Goal: Task Accomplishment & Management: Manage account settings

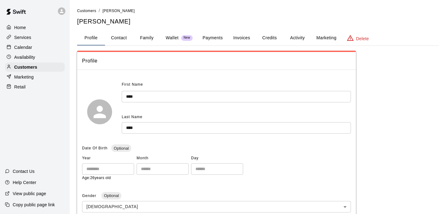
click at [29, 49] on p "Calendar" at bounding box center [23, 47] width 18 height 6
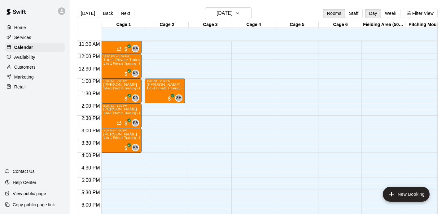
scroll to position [278, 0]
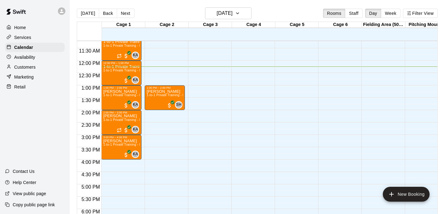
click at [41, 65] on div "Customers" at bounding box center [35, 67] width 60 height 9
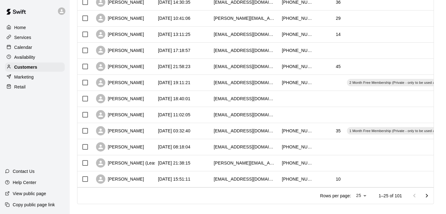
scroll to position [315, 0]
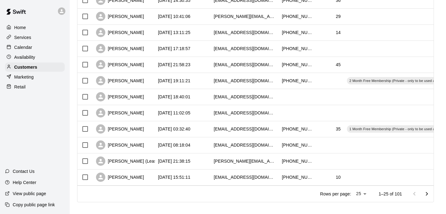
click at [403, 195] on div "Rows per page: 25 ** 1–25 of 101" at bounding box center [373, 194] width 121 height 16
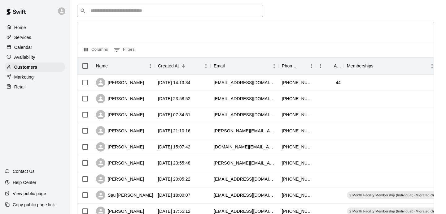
scroll to position [0, 0]
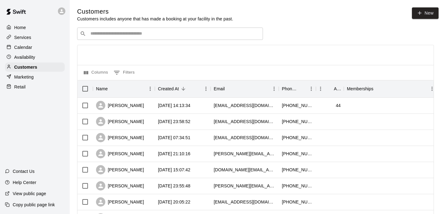
click at [215, 36] on input "Search customers by name or email" at bounding box center [175, 34] width 172 height 6
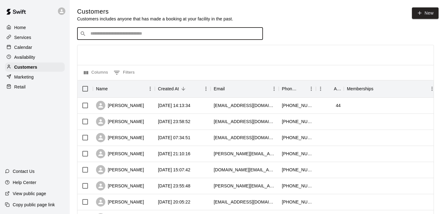
click at [204, 37] on input "Search customers by name or email" at bounding box center [175, 34] width 172 height 6
type input "*****"
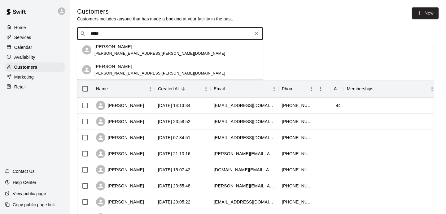
click at [124, 53] on span "[PERSON_NAME][EMAIL_ADDRESS][PERSON_NAME][DOMAIN_NAME]" at bounding box center [160, 53] width 131 height 4
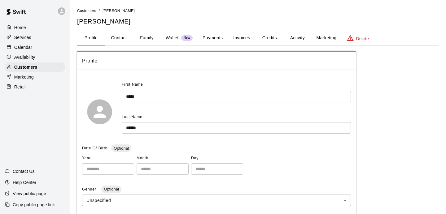
click at [296, 36] on button "Activity" at bounding box center [298, 38] width 28 height 15
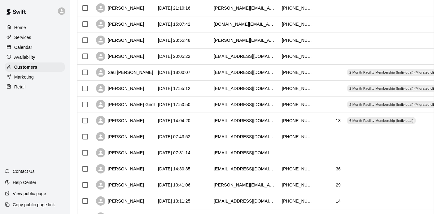
scroll to position [159, 0]
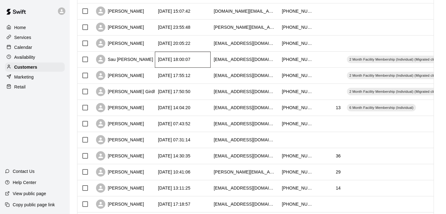
click at [191, 66] on div "[DATE] 18:00:07" at bounding box center [183, 60] width 56 height 16
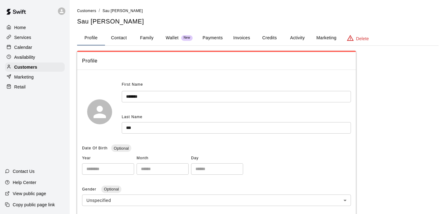
click at [300, 43] on button "Activity" at bounding box center [298, 38] width 28 height 15
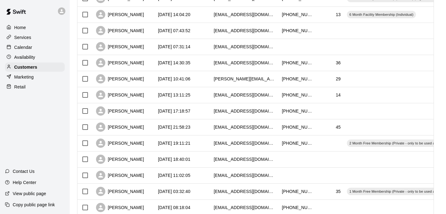
scroll to position [251, 0]
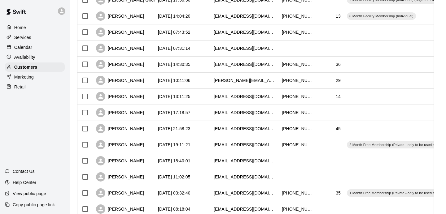
click at [30, 88] on div "Retail" at bounding box center [35, 86] width 60 height 9
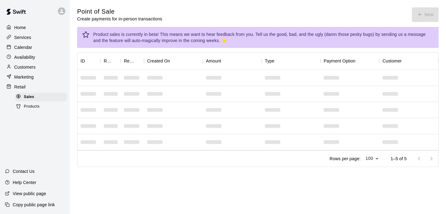
click at [39, 106] on span "Products" at bounding box center [32, 107] width 16 height 6
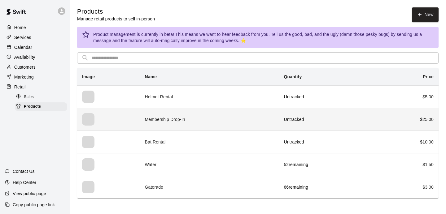
click at [389, 116] on td "$ 25.00" at bounding box center [406, 119] width 65 height 23
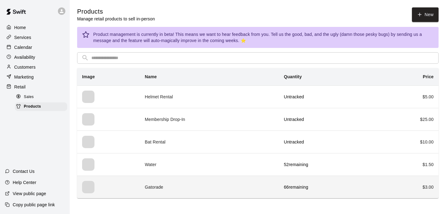
click at [211, 186] on td "Gatorade" at bounding box center [209, 187] width 139 height 23
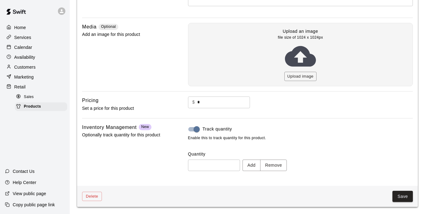
scroll to position [146, 0]
click at [36, 101] on div "Sales" at bounding box center [41, 97] width 52 height 9
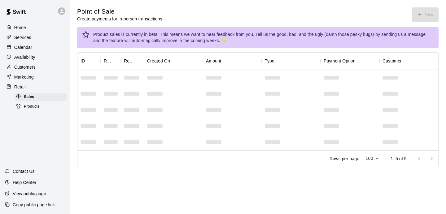
click at [55, 106] on div "Products" at bounding box center [41, 107] width 52 height 9
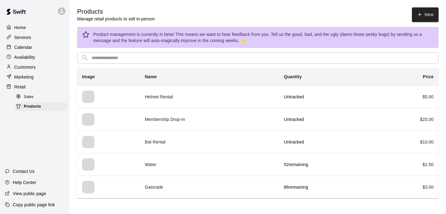
click at [27, 37] on p "Services" at bounding box center [22, 37] width 17 height 6
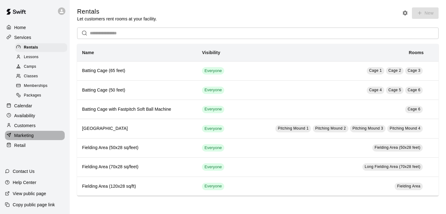
click at [33, 139] on div "Marketing" at bounding box center [35, 135] width 60 height 9
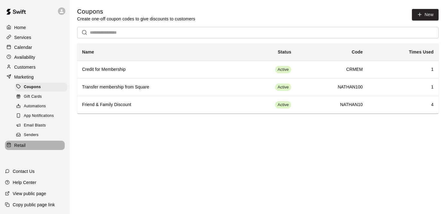
click at [32, 146] on div "Retail" at bounding box center [35, 145] width 60 height 9
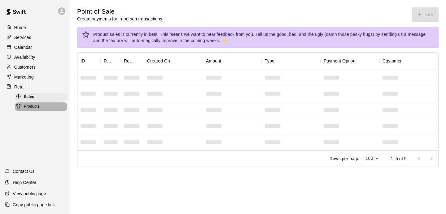
click at [62, 104] on div "Products" at bounding box center [41, 107] width 52 height 9
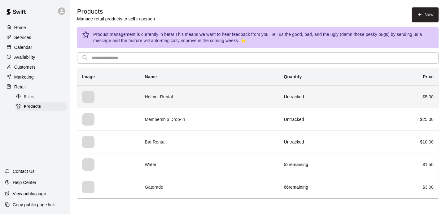
click at [235, 94] on td "Helmet Rental" at bounding box center [209, 97] width 139 height 23
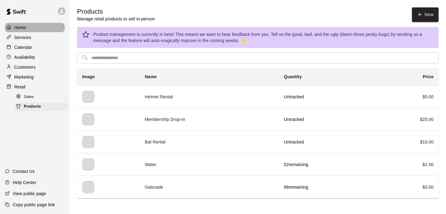
click at [23, 27] on p "Home" at bounding box center [20, 27] width 12 height 6
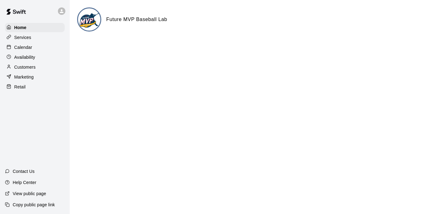
click at [25, 41] on div "Services" at bounding box center [35, 37] width 60 height 9
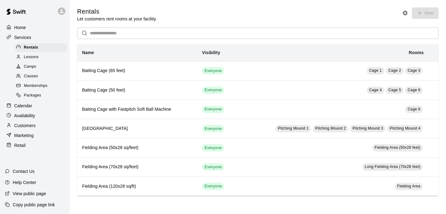
click at [44, 91] on link "Memberships" at bounding box center [42, 87] width 55 height 10
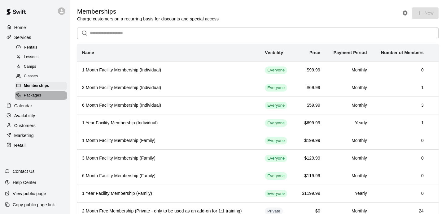
click at [44, 98] on div "Packages" at bounding box center [41, 95] width 52 height 9
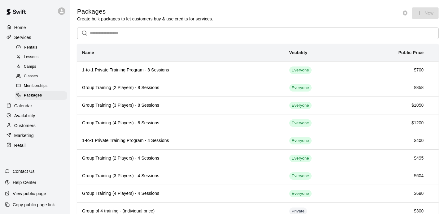
click at [39, 72] on link "Classes" at bounding box center [42, 77] width 55 height 10
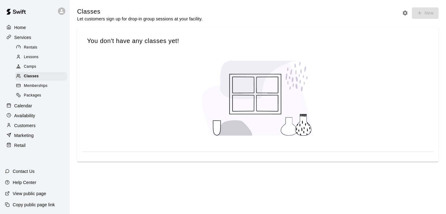
click at [39, 69] on div "Camps" at bounding box center [41, 67] width 52 height 9
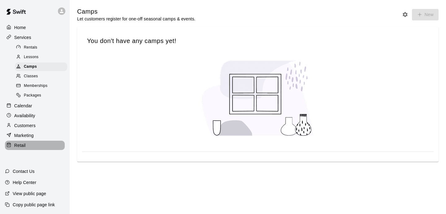
click at [25, 144] on p "Retail" at bounding box center [19, 146] width 11 height 6
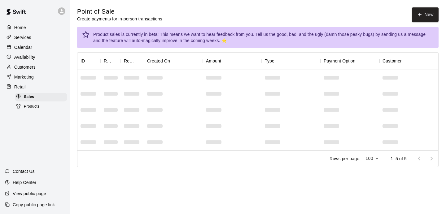
click at [19, 68] on p "Customers" at bounding box center [24, 67] width 21 height 6
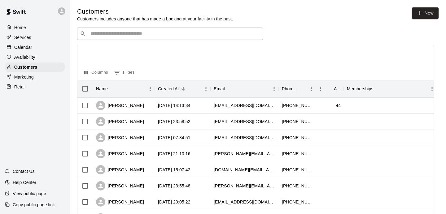
click at [25, 86] on p "Retail" at bounding box center [19, 87] width 11 height 6
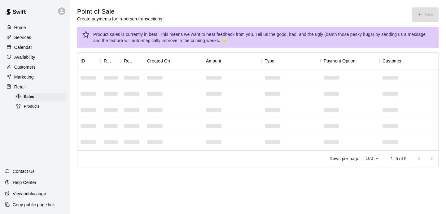
click at [57, 108] on div "Products" at bounding box center [41, 107] width 52 height 9
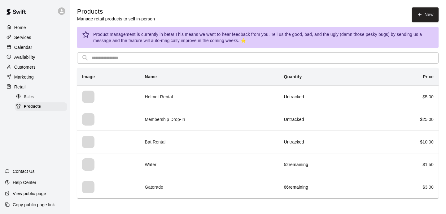
click at [442, 21] on div "Products Manage retail products to sell in-person New Product management is cur…" at bounding box center [258, 102] width 372 height 191
click at [431, 19] on link "New" at bounding box center [425, 14] width 27 height 15
click at [23, 89] on p "Retail" at bounding box center [19, 87] width 11 height 6
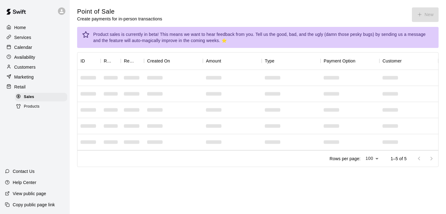
click at [417, 15] on div "Point of Sale Create payments for in-person transactions New" at bounding box center [258, 14] width 362 height 15
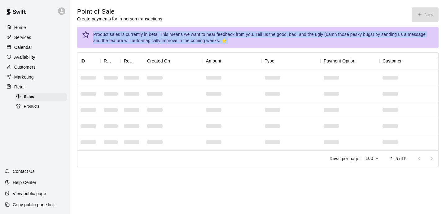
click at [417, 15] on div "Point of Sale Create payments for in-person transactions New" at bounding box center [258, 14] width 362 height 15
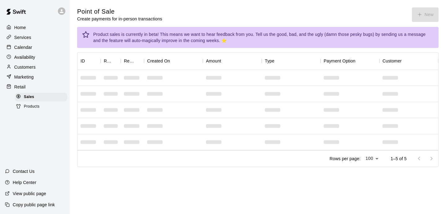
click at [355, 18] on div "Point of Sale Create payments for in-person transactions New" at bounding box center [258, 14] width 362 height 15
click at [38, 89] on div "Retail" at bounding box center [35, 86] width 60 height 9
click at [40, 107] on div "Products" at bounding box center [41, 107] width 52 height 9
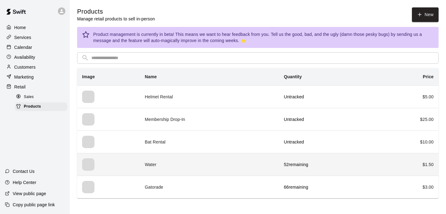
click at [192, 160] on td "Water" at bounding box center [209, 164] width 139 height 23
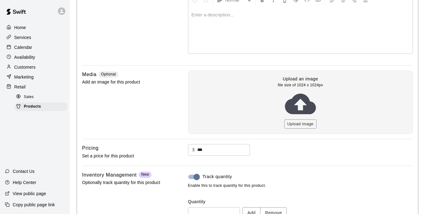
scroll to position [146, 0]
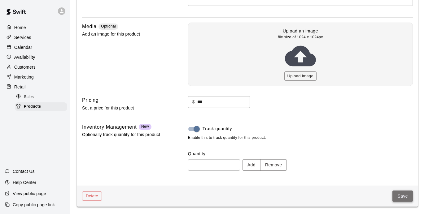
click at [404, 201] on button "Save" at bounding box center [403, 196] width 20 height 11
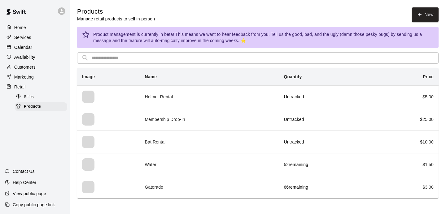
click at [25, 91] on div "Retail" at bounding box center [35, 86] width 60 height 9
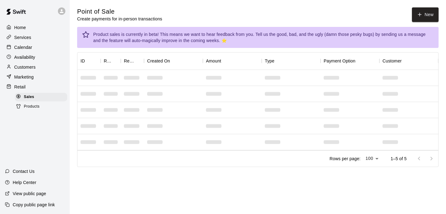
click at [41, 105] on div "Products" at bounding box center [41, 107] width 52 height 9
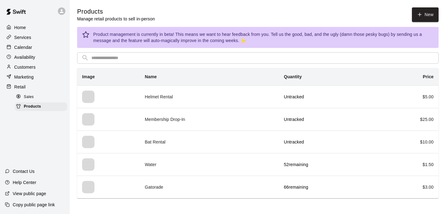
click at [46, 98] on div "Sales" at bounding box center [41, 97] width 52 height 9
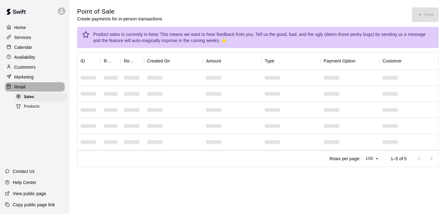
click at [15, 86] on p "Retail" at bounding box center [19, 87] width 11 height 6
click at [47, 106] on div "Products" at bounding box center [41, 107] width 52 height 9
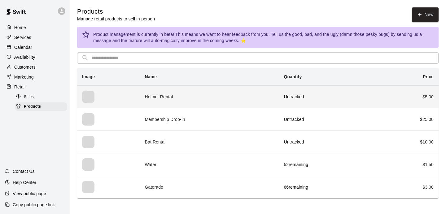
click at [309, 107] on td "Untracked" at bounding box center [326, 97] width 95 height 23
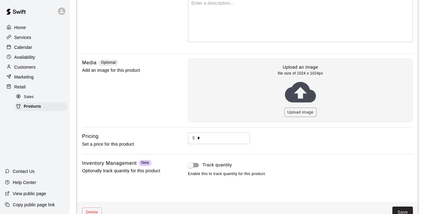
scroll to position [126, 0]
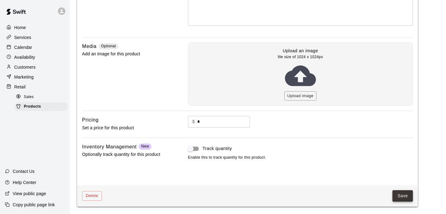
click at [396, 198] on button "Save" at bounding box center [403, 196] width 20 height 11
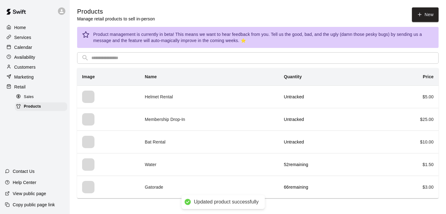
click at [30, 97] on span "Sales" at bounding box center [29, 97] width 10 height 6
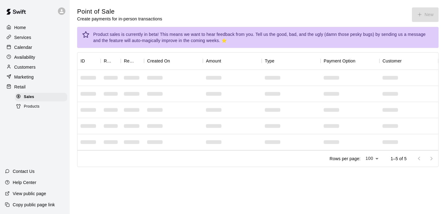
click at [157, 74] on div at bounding box center [173, 78] width 59 height 16
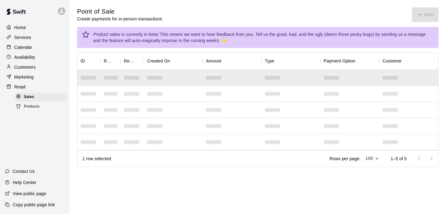
click at [423, 15] on div "Point of Sale Create payments for in-person transactions New" at bounding box center [258, 14] width 362 height 15
click at [180, 14] on div "Point of Sale Create payments for in-person transactions New" at bounding box center [258, 14] width 362 height 15
click at [36, 103] on div "Products" at bounding box center [41, 107] width 52 height 9
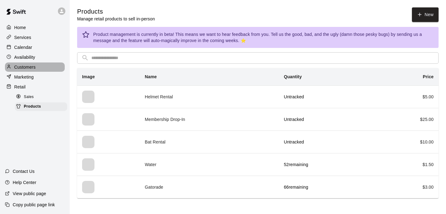
click at [31, 69] on p "Customers" at bounding box center [24, 67] width 21 height 6
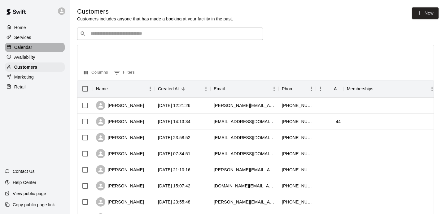
click at [33, 47] on div "Calendar" at bounding box center [35, 47] width 60 height 9
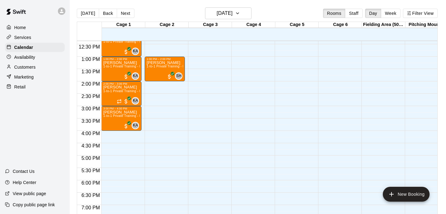
scroll to position [415, 0]
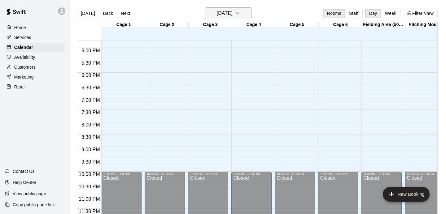
click at [217, 11] on h6 "[DATE]" at bounding box center [225, 13] width 16 height 9
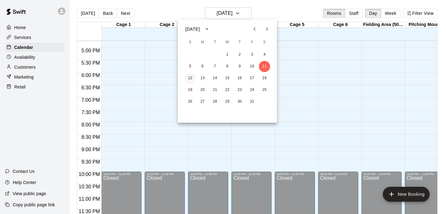
click at [193, 78] on button "12" at bounding box center [190, 78] width 11 height 11
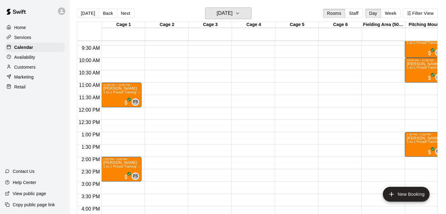
scroll to position [234, 0]
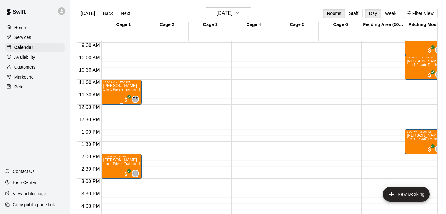
click at [122, 84] on div "[PERSON_NAME] 1-to-1 Private Training - Hitting" at bounding box center [121, 191] width 37 height 214
click at [111, 91] on icon "edit" at bounding box center [109, 90] width 7 height 7
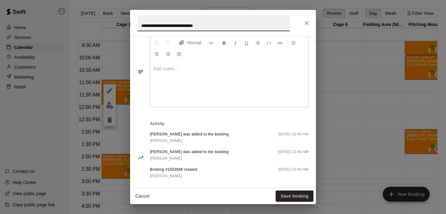
scroll to position [197, 0]
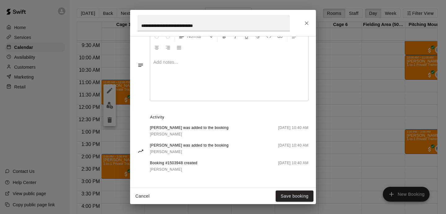
click at [167, 127] on span "[PERSON_NAME] was added to the booking" at bounding box center [189, 128] width 79 height 6
click at [306, 24] on icon "Close" at bounding box center [307, 23] width 4 height 4
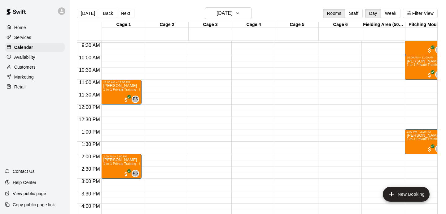
click at [21, 64] on p "Customers" at bounding box center [24, 67] width 21 height 6
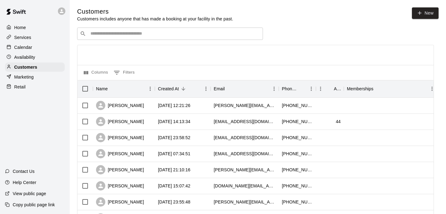
click at [190, 33] on input "Search customers by name or email" at bounding box center [175, 34] width 172 height 6
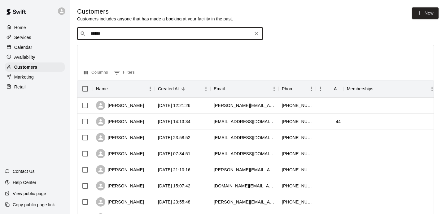
type input "******"
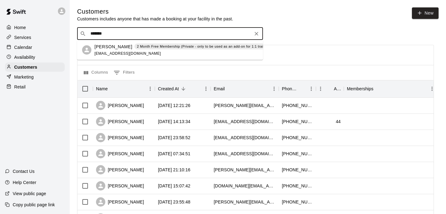
click at [141, 47] on p "2 Month Free Membership (Private - only to be used as an add-on for 1:1 trainin…" at bounding box center [204, 46] width 135 height 5
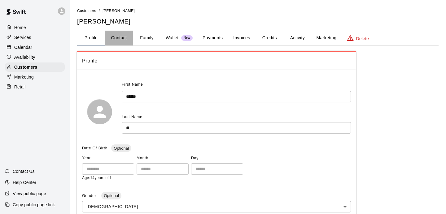
click at [117, 38] on button "Contact" at bounding box center [119, 38] width 28 height 15
select select "**"
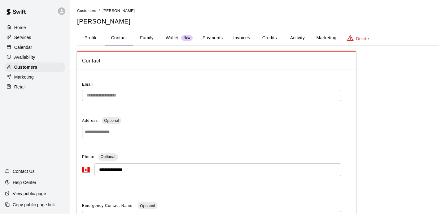
click at [22, 49] on p "Calendar" at bounding box center [23, 47] width 18 height 6
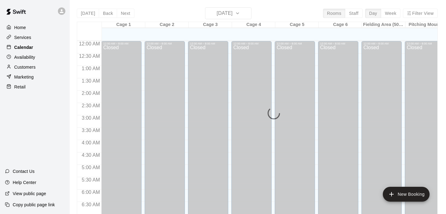
scroll to position [307, 0]
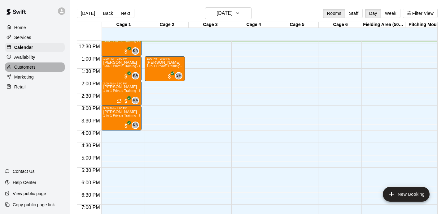
click at [26, 68] on p "Customers" at bounding box center [24, 67] width 21 height 6
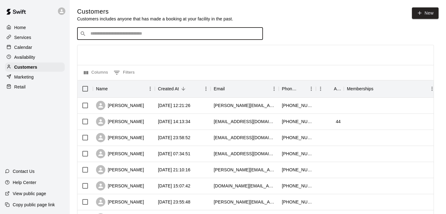
click at [144, 31] on input "Search customers by name or email" at bounding box center [175, 34] width 172 height 6
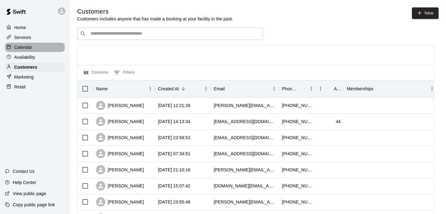
click at [27, 43] on div "Calendar" at bounding box center [35, 47] width 60 height 9
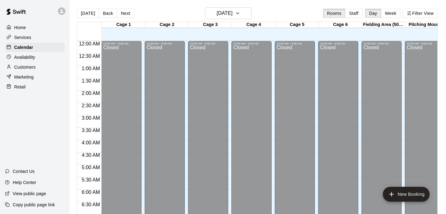
scroll to position [307, 0]
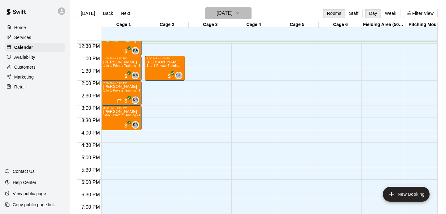
click at [233, 13] on h6 "[DATE]" at bounding box center [225, 13] width 16 height 9
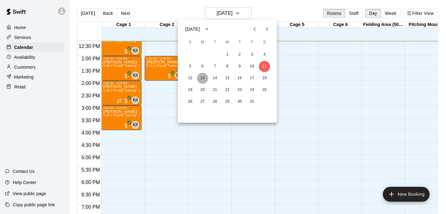
click at [203, 76] on button "13" at bounding box center [202, 78] width 11 height 11
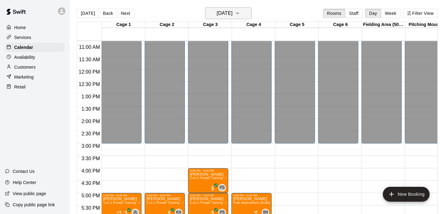
scroll to position [263, 0]
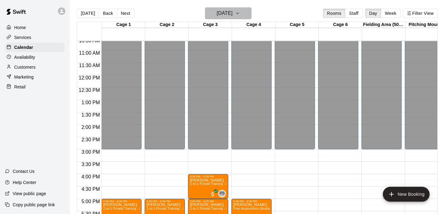
click at [230, 8] on button "[DATE]" at bounding box center [228, 13] width 46 height 12
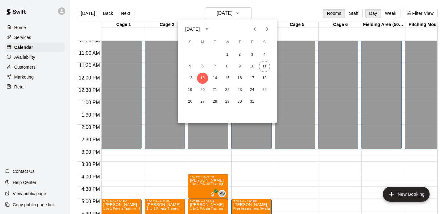
click at [158, 165] on div at bounding box center [223, 107] width 446 height 214
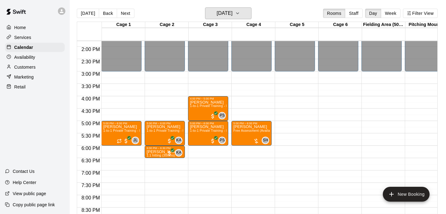
scroll to position [341, 0]
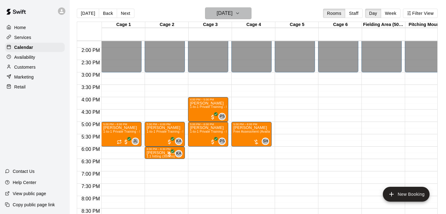
click at [217, 14] on h6 "[DATE]" at bounding box center [225, 13] width 16 height 9
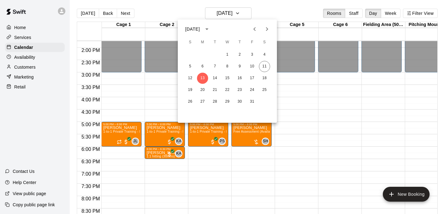
click at [161, 85] on div at bounding box center [223, 107] width 446 height 214
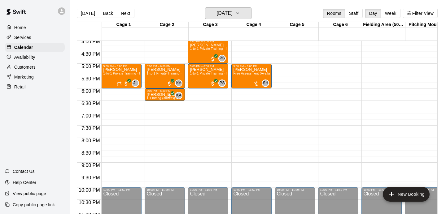
scroll to position [400, 0]
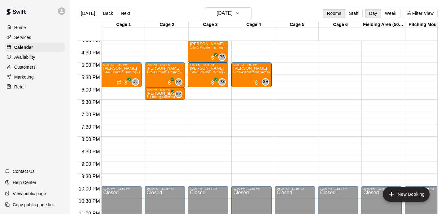
click at [14, 27] on p "Home" at bounding box center [20, 27] width 12 height 6
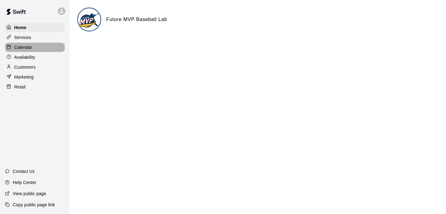
click at [23, 50] on p "Calendar" at bounding box center [23, 47] width 18 height 6
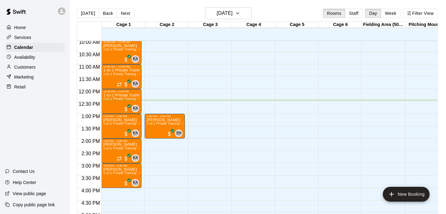
scroll to position [254, 0]
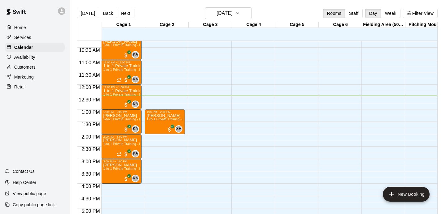
click at [18, 84] on div "Retail" at bounding box center [35, 86] width 60 height 9
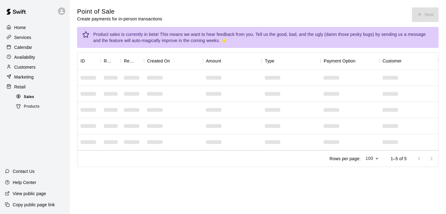
click at [23, 96] on div at bounding box center [20, 97] width 8 height 6
click at [30, 107] on span "Products" at bounding box center [32, 107] width 16 height 6
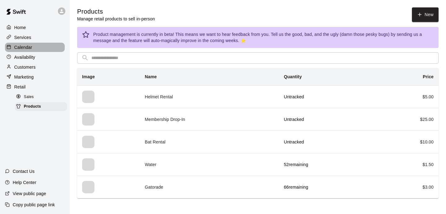
click at [21, 51] on div "Calendar" at bounding box center [35, 47] width 60 height 9
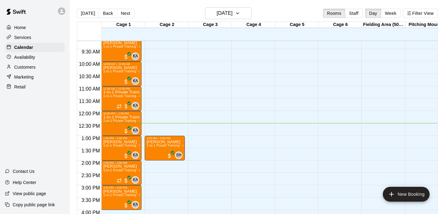
scroll to position [247, 0]
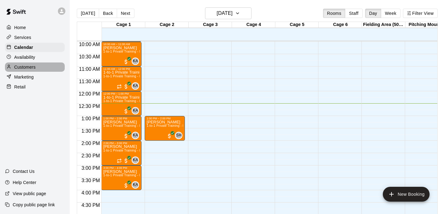
click at [20, 68] on p "Customers" at bounding box center [24, 67] width 21 height 6
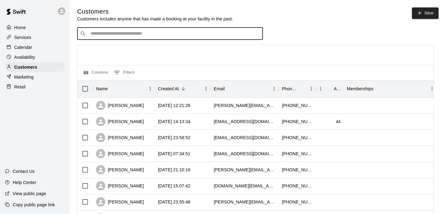
click at [112, 33] on input "Search customers by name or email" at bounding box center [175, 34] width 172 height 6
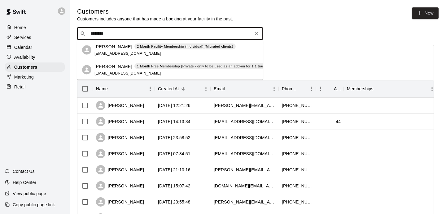
type input "*********"
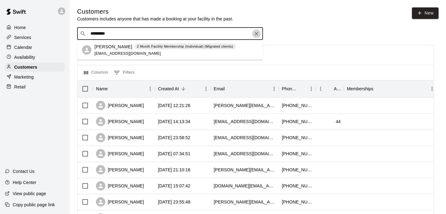
click at [257, 34] on icon "Clear" at bounding box center [257, 34] width 4 height 4
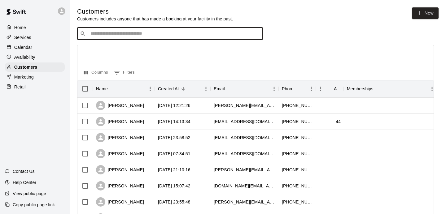
click at [324, 37] on div "​ ​" at bounding box center [255, 34] width 357 height 12
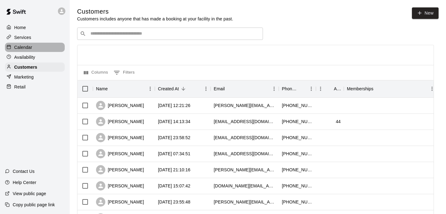
click at [34, 51] on div "Calendar" at bounding box center [35, 47] width 60 height 9
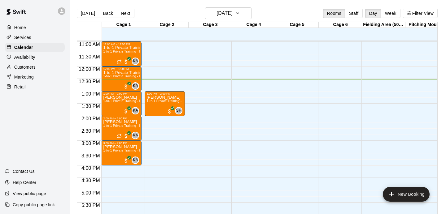
scroll to position [274, 0]
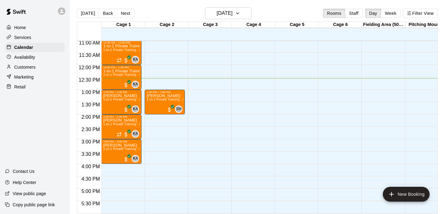
click at [32, 71] on div "Customers" at bounding box center [35, 67] width 60 height 9
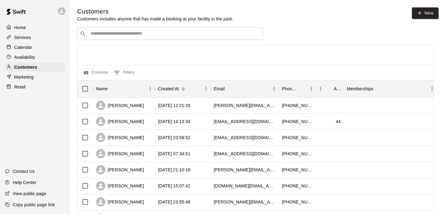
click at [131, 30] on div "​ ​" at bounding box center [170, 34] width 186 height 12
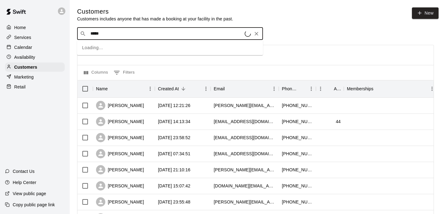
type input "******"
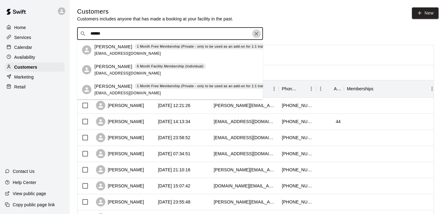
click at [256, 32] on icon "Clear" at bounding box center [257, 34] width 6 height 6
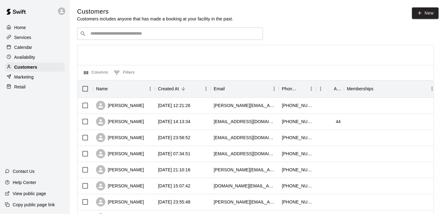
click at [24, 49] on p "Calendar" at bounding box center [23, 47] width 18 height 6
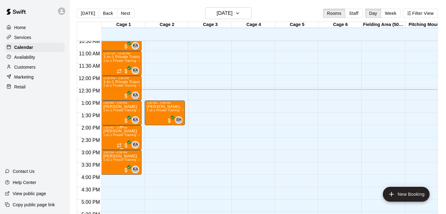
scroll to position [261, 0]
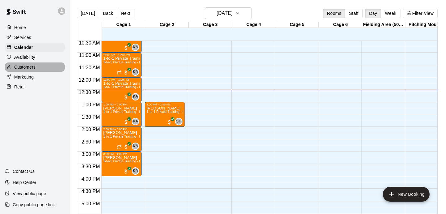
click at [17, 66] on p "Customers" at bounding box center [24, 67] width 21 height 6
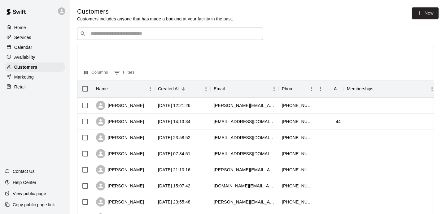
click at [46, 47] on div "Calendar" at bounding box center [35, 47] width 60 height 9
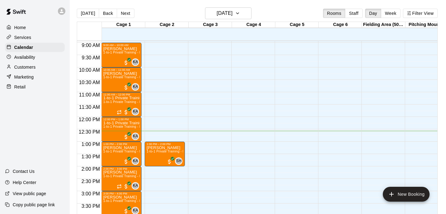
scroll to position [222, 0]
click at [233, 16] on h6 "[DATE]" at bounding box center [225, 13] width 16 height 9
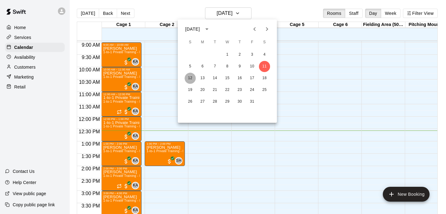
click at [193, 78] on button "12" at bounding box center [190, 78] width 11 height 11
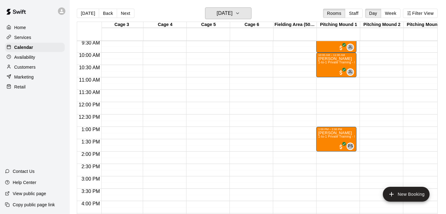
scroll to position [240, 89]
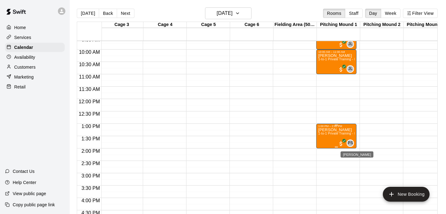
click at [350, 142] on span "PS" at bounding box center [350, 143] width 5 height 6
click at [352, 145] on icon "edit" at bounding box center [354, 146] width 7 height 7
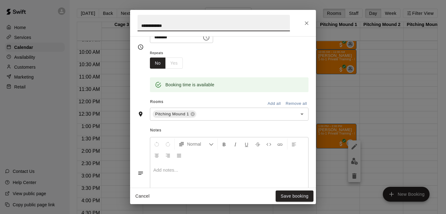
scroll to position [101, 0]
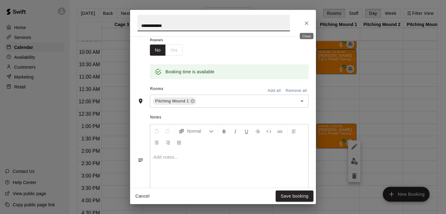
click at [304, 23] on icon "Close" at bounding box center [307, 23] width 6 height 6
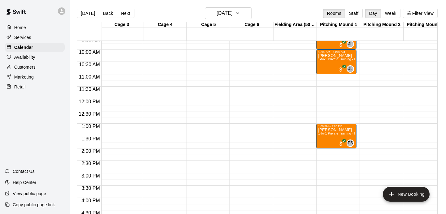
click at [277, 109] on div "12:00 AM – 8:00 AM Closed 10:00 PM – 11:59 PM Closed" at bounding box center [293, 99] width 40 height 595
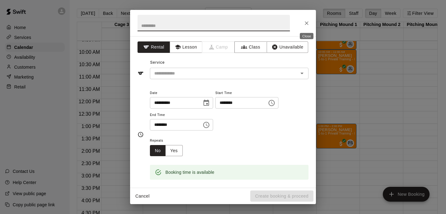
click at [309, 25] on icon "Close" at bounding box center [307, 23] width 6 height 6
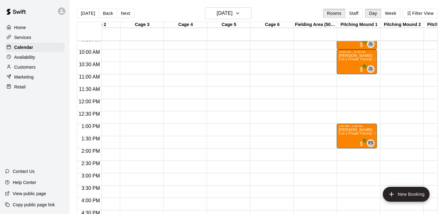
scroll to position [0, 69]
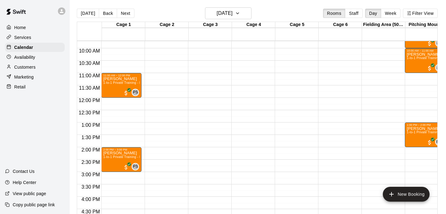
click at [25, 92] on div "Home Services Calendar Availability Customers Marketing Retail Contact Us Help …" at bounding box center [35, 107] width 70 height 214
click at [21, 85] on p "Retail" at bounding box center [19, 87] width 11 height 6
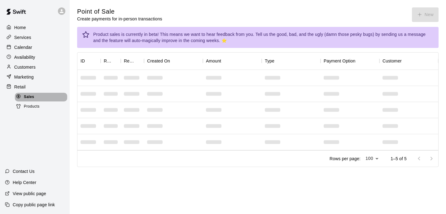
click at [29, 95] on span "Sales" at bounding box center [29, 97] width 10 height 6
click at [32, 108] on span "Products" at bounding box center [32, 107] width 16 height 6
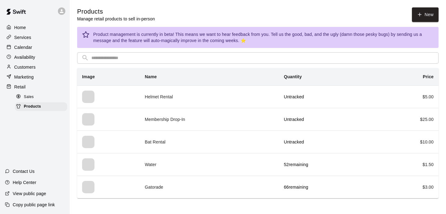
click at [21, 86] on p "Retail" at bounding box center [19, 87] width 11 height 6
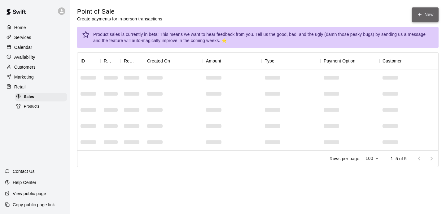
click at [417, 14] on icon "button" at bounding box center [420, 15] width 6 height 6
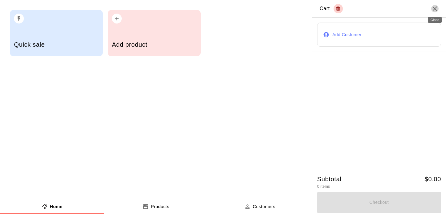
click at [437, 11] on icon "Close" at bounding box center [434, 8] width 7 height 7
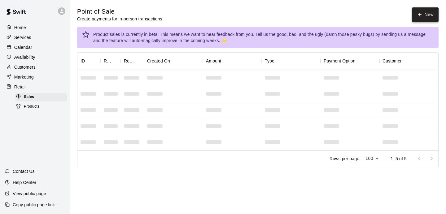
click at [427, 15] on button "New" at bounding box center [425, 14] width 27 height 15
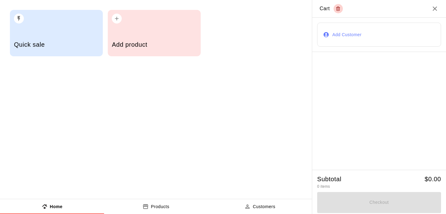
click at [91, 36] on div "Quick sale" at bounding box center [56, 45] width 85 height 22
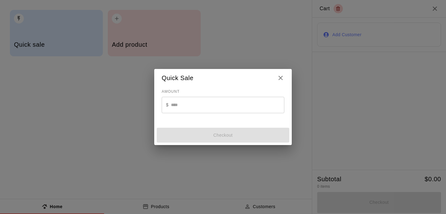
click at [281, 83] on h2 "Quick Sale" at bounding box center [223, 78] width 138 height 18
click at [281, 78] on icon "Close" at bounding box center [281, 78] width 4 height 4
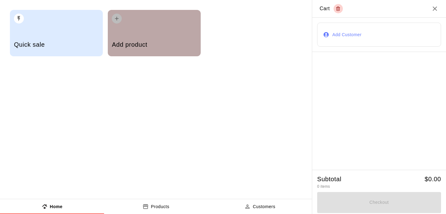
click at [179, 44] on h5 "Add product" at bounding box center [154, 45] width 85 height 8
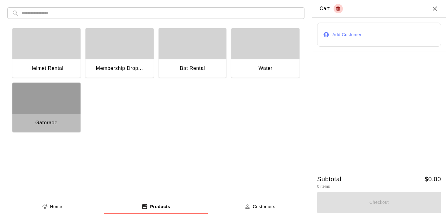
click at [75, 123] on div "Gatorade" at bounding box center [46, 124] width 68 height 20
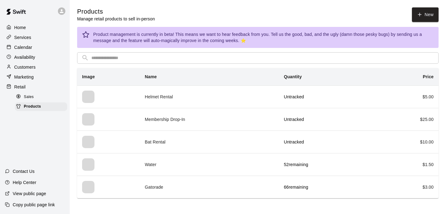
click at [22, 91] on div "Retail" at bounding box center [35, 86] width 60 height 9
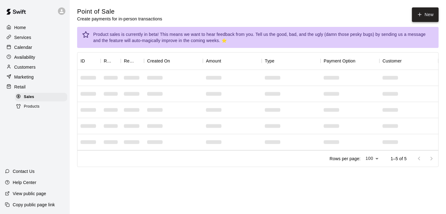
click at [421, 14] on icon "button" at bounding box center [420, 15] width 6 height 6
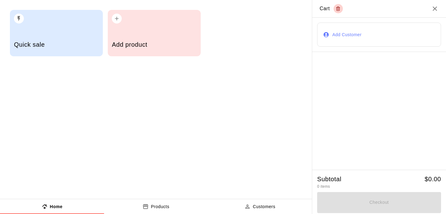
click at [182, 44] on h5 "Add product" at bounding box center [154, 45] width 85 height 8
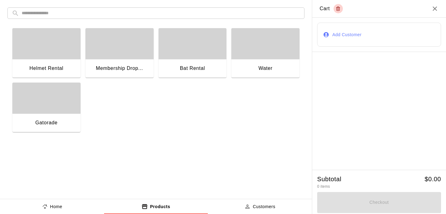
click at [55, 111] on div "button" at bounding box center [46, 98] width 68 height 31
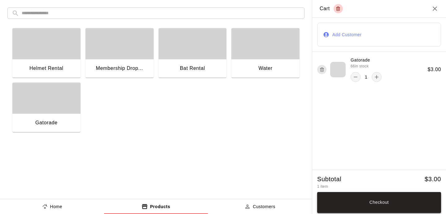
click at [361, 206] on button "Checkout" at bounding box center [379, 202] width 124 height 21
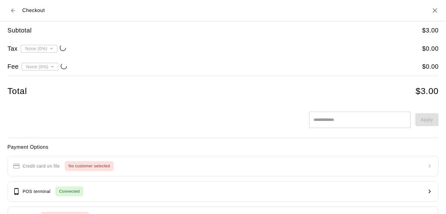
type input "**********"
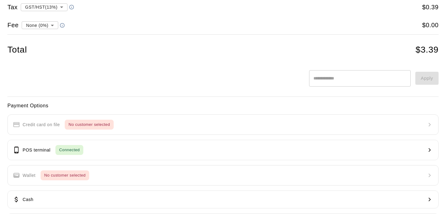
scroll to position [70, 0]
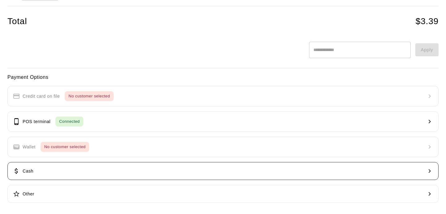
click at [141, 175] on button "Cash" at bounding box center [222, 171] width 431 height 18
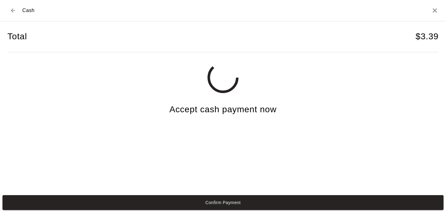
scroll to position [0, 0]
click at [437, 14] on icon "Close" at bounding box center [434, 10] width 7 height 7
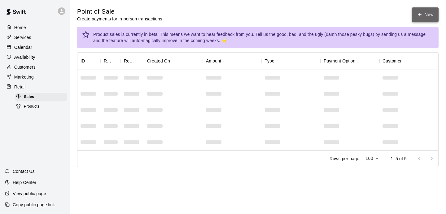
click at [413, 15] on button "New" at bounding box center [425, 14] width 27 height 15
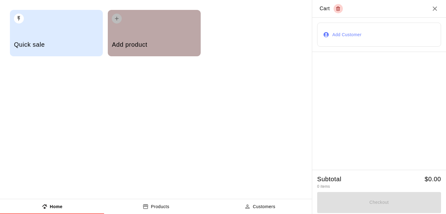
click at [177, 45] on h5 "Add product" at bounding box center [154, 45] width 85 height 8
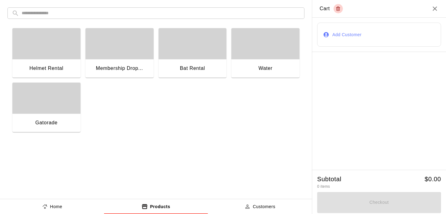
click at [75, 104] on div "button" at bounding box center [46, 98] width 68 height 31
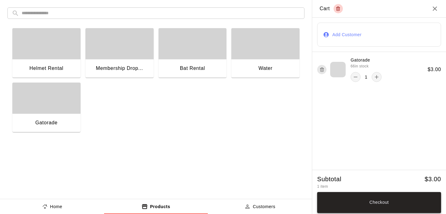
click at [356, 204] on button "Checkout" at bounding box center [379, 202] width 124 height 21
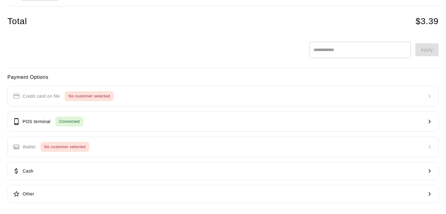
scroll to position [70, 0]
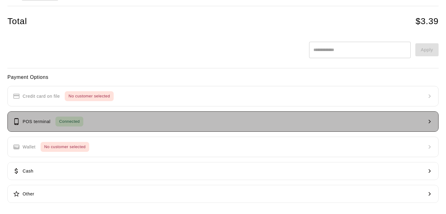
click at [166, 126] on button "POS terminal Connected" at bounding box center [222, 122] width 431 height 20
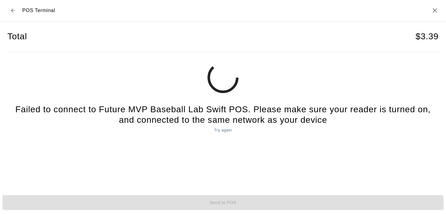
click at [232, 128] on button "Try again" at bounding box center [223, 131] width 21 height 10
click at [436, 9] on icon "Close" at bounding box center [434, 10] width 7 height 7
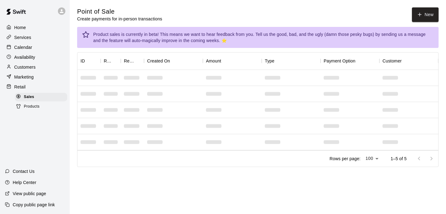
click at [31, 69] on p "Customers" at bounding box center [24, 67] width 21 height 6
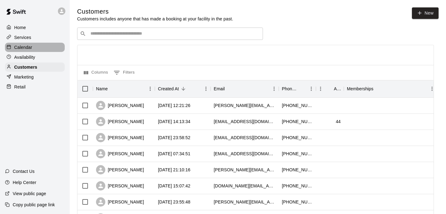
click at [25, 49] on p "Calendar" at bounding box center [23, 47] width 18 height 6
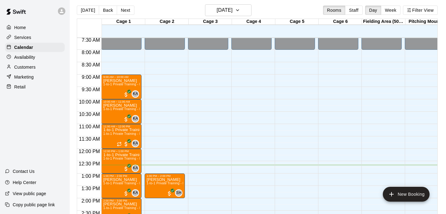
scroll to position [223, 0]
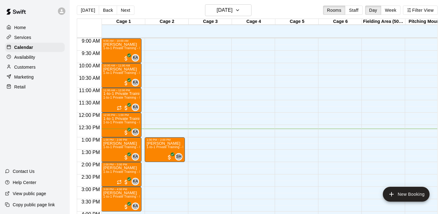
click at [42, 57] on div "Availability" at bounding box center [35, 57] width 60 height 9
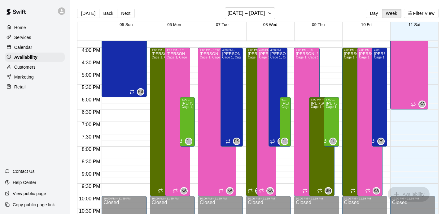
scroll to position [415, 0]
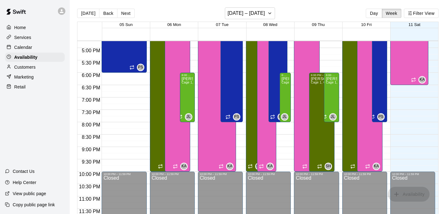
click at [29, 47] on p "Calendar" at bounding box center [23, 47] width 18 height 6
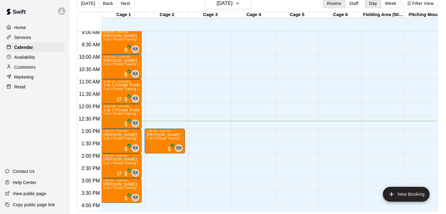
scroll to position [227, 0]
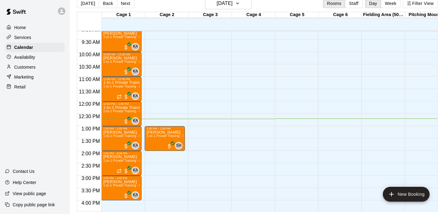
click at [19, 66] on p "Customers" at bounding box center [24, 67] width 21 height 6
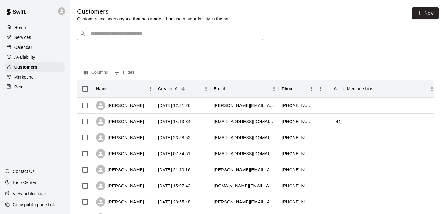
click at [28, 47] on p "Calendar" at bounding box center [23, 47] width 18 height 6
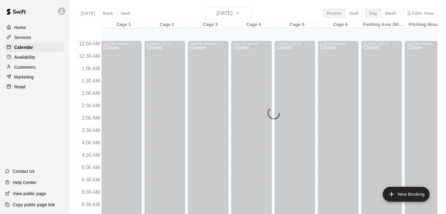
scroll to position [315, 0]
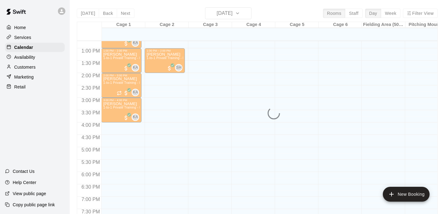
click at [241, 13] on div "[DATE] Back [DATE][DATE] Rooms Staff Day Week Filter View Cage 1 11 Sat Cage 2 …" at bounding box center [257, 114] width 361 height 214
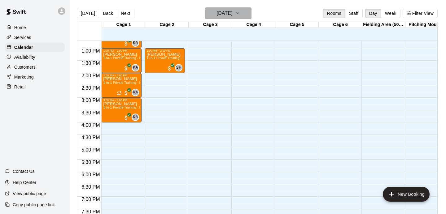
click at [233, 13] on h6 "[DATE]" at bounding box center [225, 13] width 16 height 9
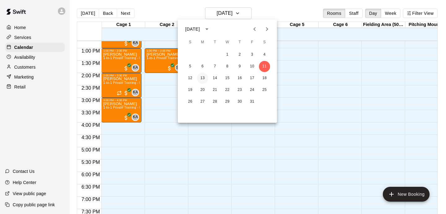
click at [202, 77] on button "13" at bounding box center [202, 78] width 11 height 11
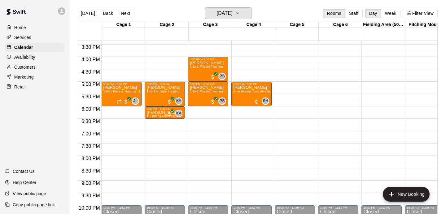
scroll to position [373, 0]
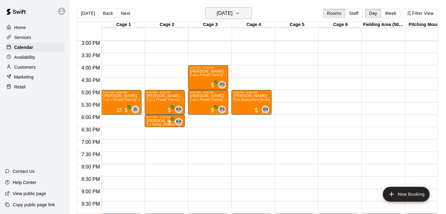
click at [217, 12] on h6 "[DATE]" at bounding box center [225, 13] width 16 height 9
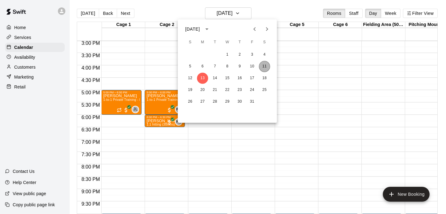
click at [267, 65] on button "11" at bounding box center [264, 66] width 11 height 11
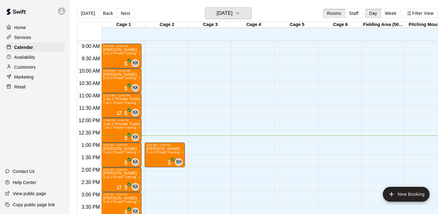
scroll to position [221, 0]
click at [233, 12] on h6 "[DATE]" at bounding box center [225, 13] width 16 height 9
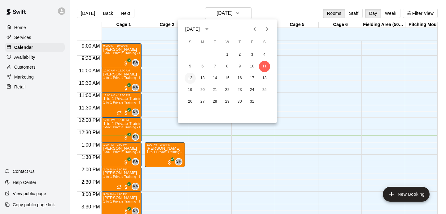
click at [193, 77] on button "12" at bounding box center [190, 78] width 11 height 11
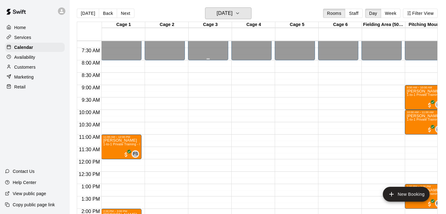
scroll to position [178, 0]
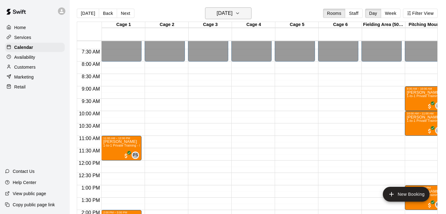
click at [242, 15] on button "[DATE]" at bounding box center [228, 13] width 46 height 12
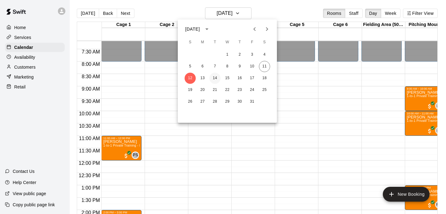
click at [214, 78] on button "14" at bounding box center [215, 78] width 11 height 11
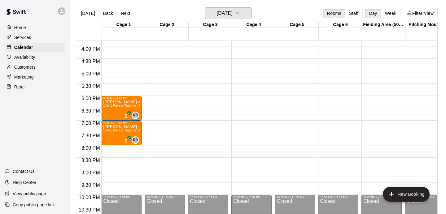
scroll to position [395, 0]
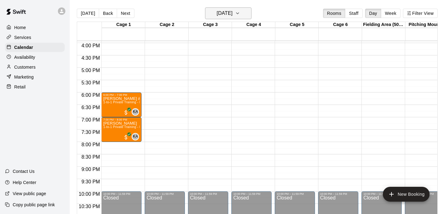
click at [221, 13] on h6 "[DATE]" at bounding box center [225, 13] width 16 height 9
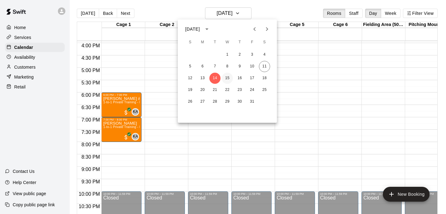
click at [222, 80] on button "15" at bounding box center [227, 78] width 11 height 11
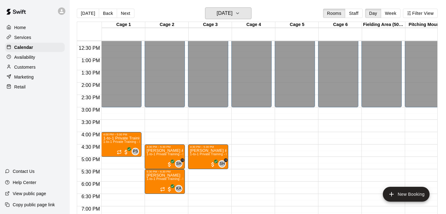
scroll to position [305, 0]
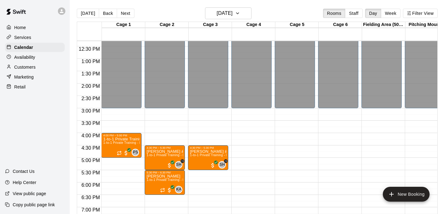
click at [227, 24] on div "Cage 3" at bounding box center [210, 25] width 43 height 6
click at [231, 11] on h6 "[DATE]" at bounding box center [225, 13] width 16 height 9
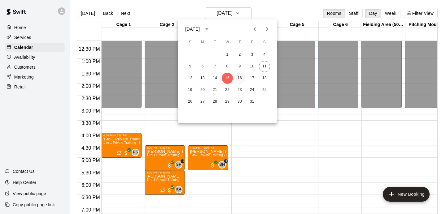
click at [237, 79] on button "16" at bounding box center [239, 78] width 11 height 11
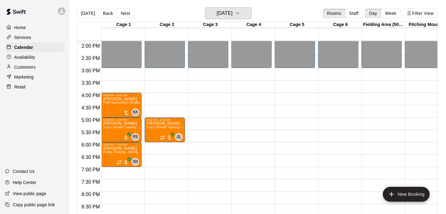
scroll to position [347, 0]
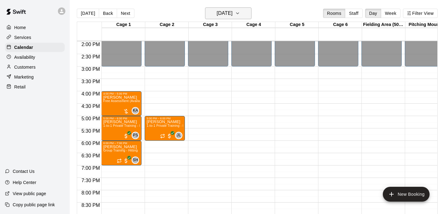
click at [233, 9] on h6 "[DATE]" at bounding box center [225, 13] width 16 height 9
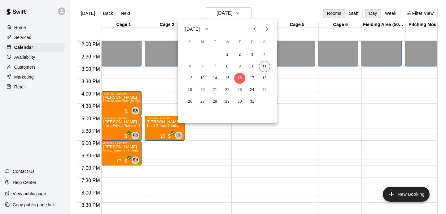
click at [260, 67] on button "11" at bounding box center [264, 66] width 11 height 11
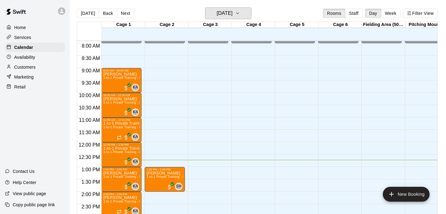
scroll to position [194, 0]
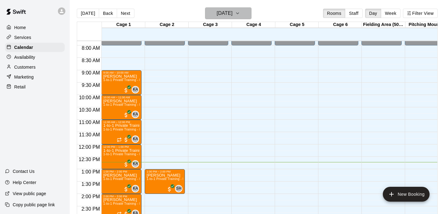
click at [232, 11] on h6 "[DATE]" at bounding box center [225, 13] width 16 height 9
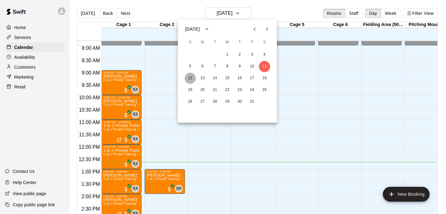
click at [189, 77] on button "12" at bounding box center [190, 78] width 11 height 11
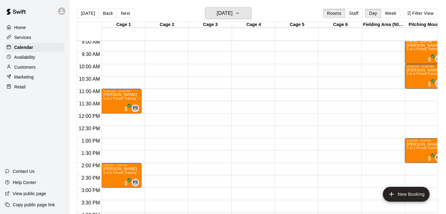
scroll to position [228, 0]
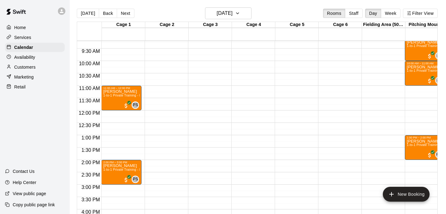
click at [30, 69] on p "Customers" at bounding box center [24, 67] width 21 height 6
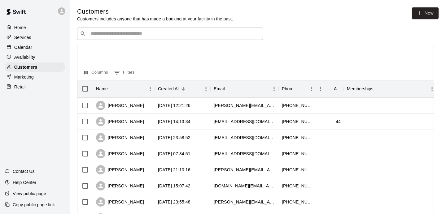
click at [181, 34] on input "Search customers by name or email" at bounding box center [175, 34] width 172 height 6
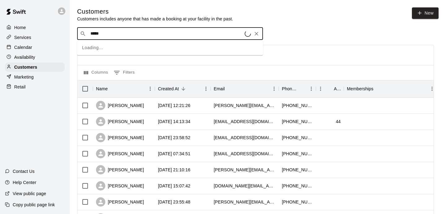
type input "******"
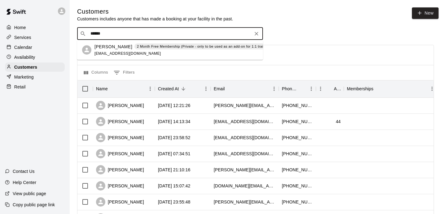
click at [98, 47] on p "[PERSON_NAME]" at bounding box center [114, 46] width 38 height 7
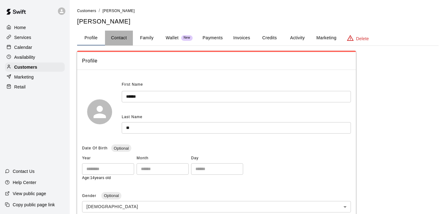
click at [123, 39] on button "Contact" at bounding box center [119, 38] width 28 height 15
select select "**"
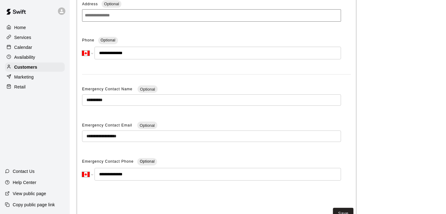
scroll to position [116, 0]
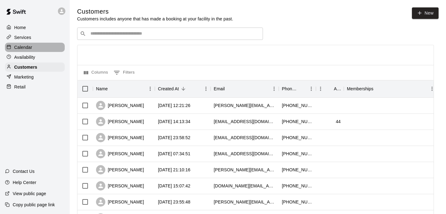
click at [34, 48] on div "Calendar" at bounding box center [35, 47] width 60 height 9
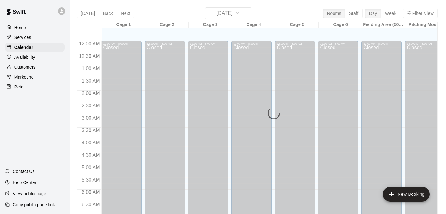
scroll to position [317, 0]
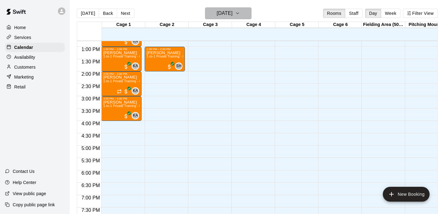
click at [223, 16] on h6 "[DATE]" at bounding box center [225, 13] width 16 height 9
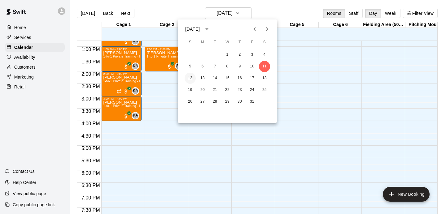
click at [190, 78] on button "12" at bounding box center [190, 78] width 11 height 11
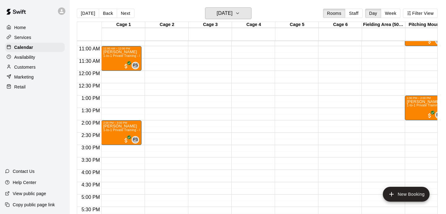
scroll to position [264, 0]
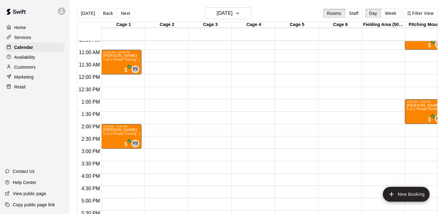
click at [27, 66] on p "Customers" at bounding box center [24, 67] width 21 height 6
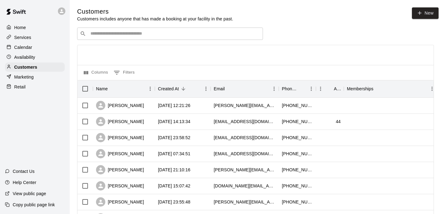
click at [107, 34] on input "Search customers by name or email" at bounding box center [175, 34] width 172 height 6
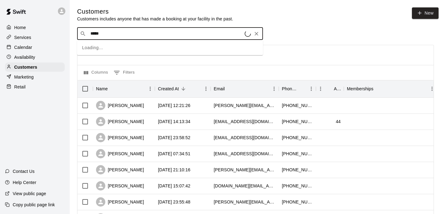
type input "******"
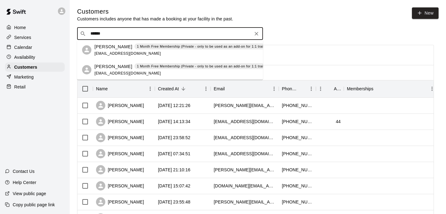
click at [90, 67] on icon at bounding box center [86, 69] width 7 height 7
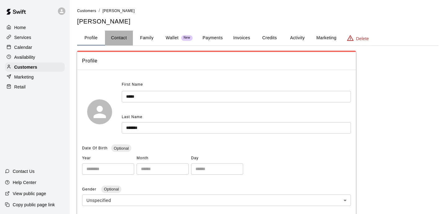
click at [113, 35] on button "Contact" at bounding box center [119, 38] width 28 height 15
select select "**"
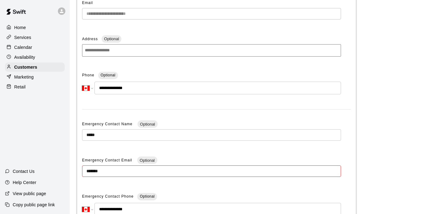
scroll to position [83, 0]
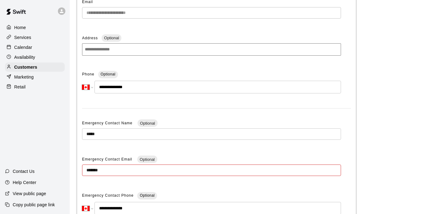
click at [25, 46] on p "Calendar" at bounding box center [23, 47] width 18 height 6
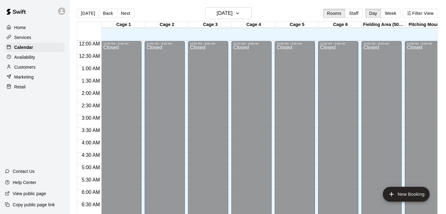
scroll to position [317, 0]
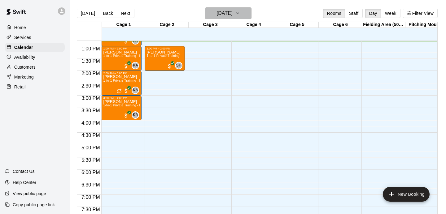
click at [217, 14] on h6 "[DATE]" at bounding box center [225, 13] width 16 height 9
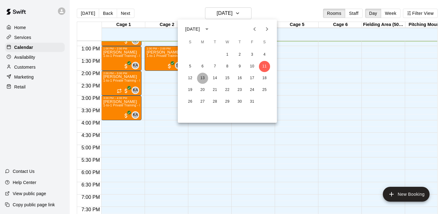
click at [199, 76] on button "13" at bounding box center [202, 78] width 11 height 11
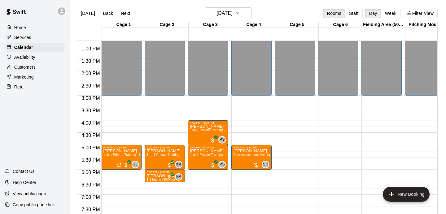
click at [27, 59] on p "Availability" at bounding box center [24, 57] width 21 height 6
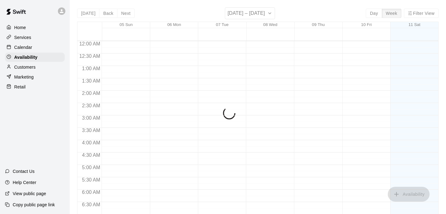
click at [29, 69] on p "Customers" at bounding box center [24, 67] width 21 height 6
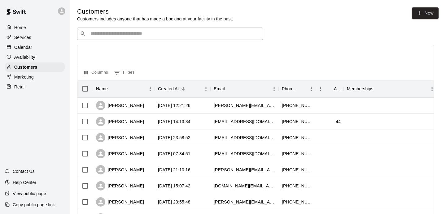
click at [159, 30] on div "​ ​" at bounding box center [170, 34] width 186 height 12
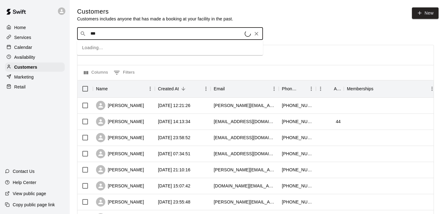
type input "****"
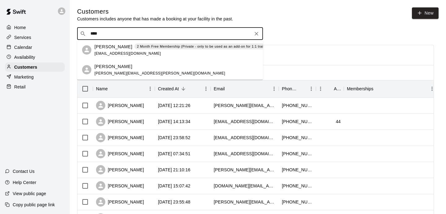
click at [117, 50] on div "[PERSON_NAME] 2 Month Free Membership (Private - only to be used as an add-on f…" at bounding box center [184, 49] width 179 height 13
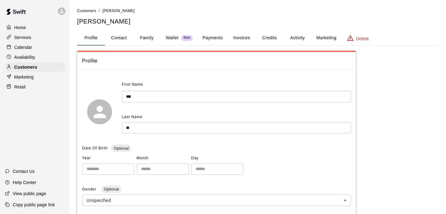
click at [120, 37] on button "Contact" at bounding box center [119, 38] width 28 height 15
select select "**"
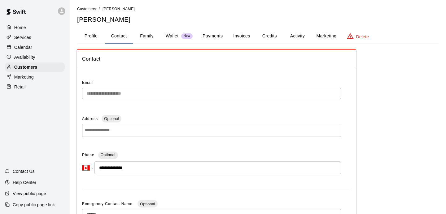
scroll to position [0, 0]
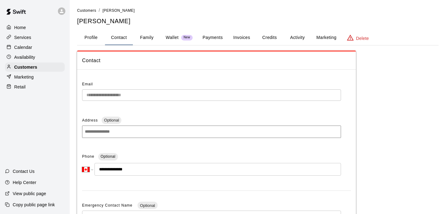
click at [100, 36] on button "Profile" at bounding box center [91, 37] width 28 height 15
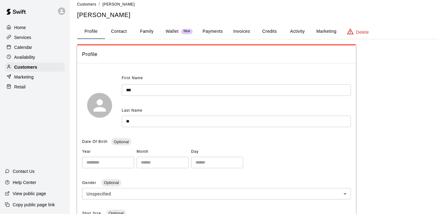
scroll to position [0, 0]
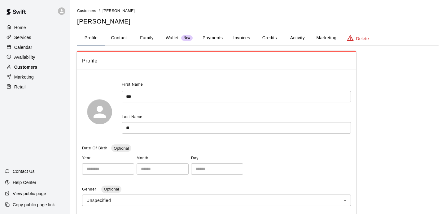
click at [18, 69] on p "Customers" at bounding box center [25, 67] width 23 height 6
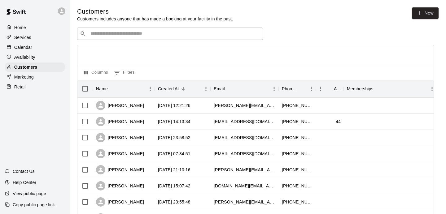
click at [106, 30] on div "​ ​" at bounding box center [170, 34] width 186 height 12
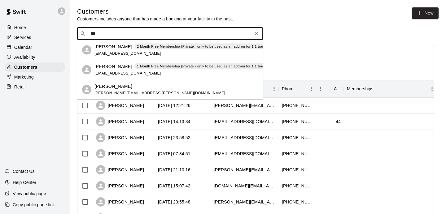
type input "****"
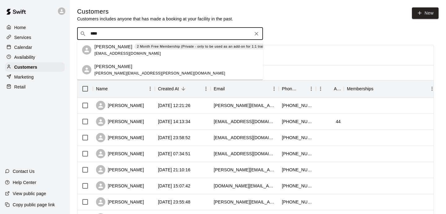
click at [104, 49] on p "[PERSON_NAME]" at bounding box center [114, 46] width 38 height 7
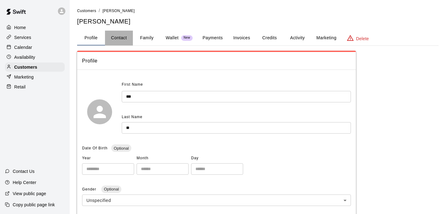
click at [123, 41] on button "Contact" at bounding box center [119, 38] width 28 height 15
select select "**"
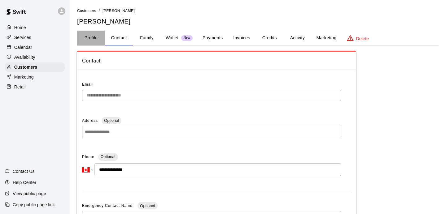
click at [101, 38] on button "Profile" at bounding box center [91, 38] width 28 height 15
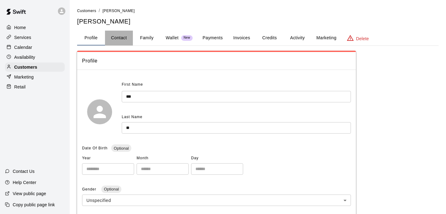
click at [110, 39] on button "Contact" at bounding box center [119, 38] width 28 height 15
select select "**"
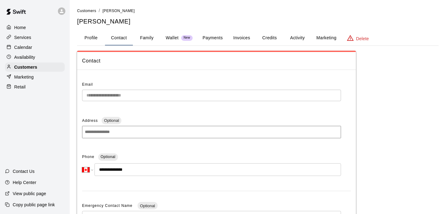
click at [94, 38] on button "Profile" at bounding box center [91, 38] width 28 height 15
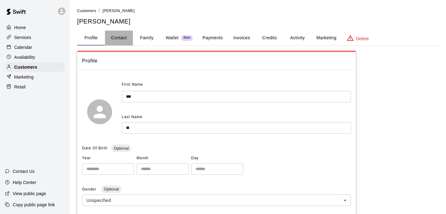
click at [125, 35] on button "Contact" at bounding box center [119, 38] width 28 height 15
select select "**"
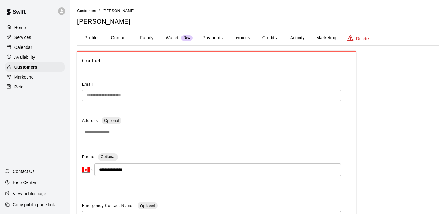
click at [37, 48] on div "Calendar" at bounding box center [35, 47] width 60 height 9
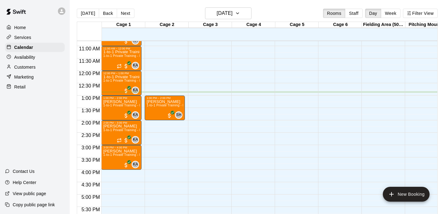
scroll to position [264, 0]
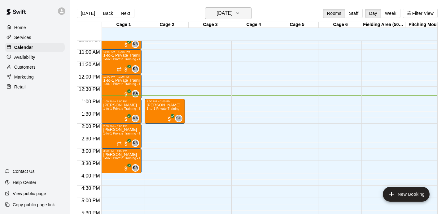
click at [223, 16] on h6 "[DATE]" at bounding box center [225, 13] width 16 height 9
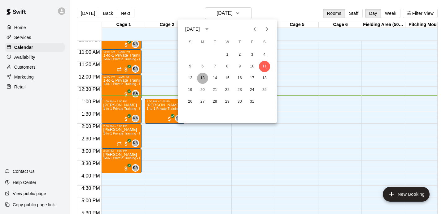
click at [206, 80] on button "13" at bounding box center [202, 78] width 11 height 11
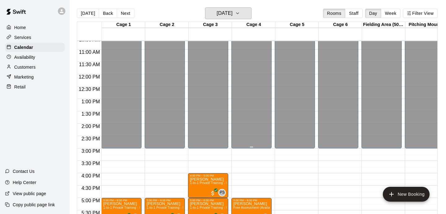
scroll to position [323, 0]
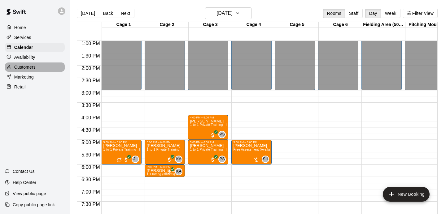
click at [16, 65] on p "Customers" at bounding box center [24, 67] width 21 height 6
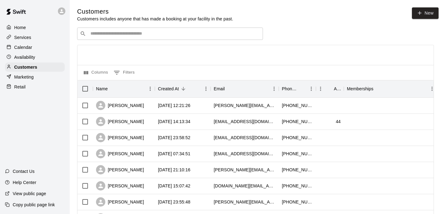
click at [161, 33] on input "Search customers by name or email" at bounding box center [175, 34] width 172 height 6
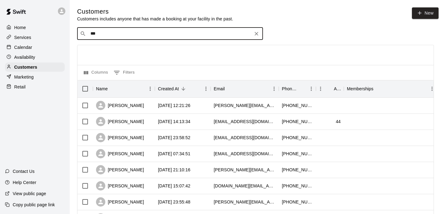
type input "****"
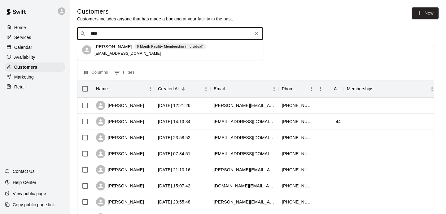
click at [127, 51] on div "[PERSON_NAME] 6 Month Facility Membership (Individual) [EMAIL_ADDRESS][DOMAIN_N…" at bounding box center [151, 49] width 112 height 13
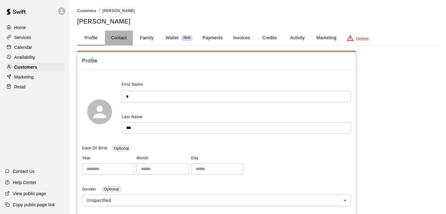
click at [123, 35] on button "Contact" at bounding box center [119, 38] width 28 height 15
select select "**"
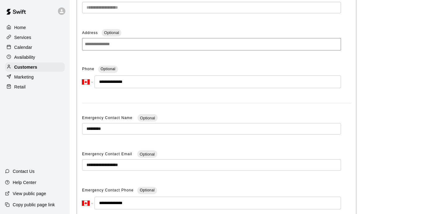
scroll to position [91, 0]
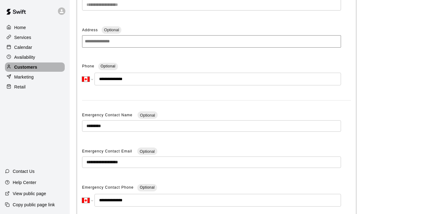
click at [27, 67] on p "Customers" at bounding box center [25, 67] width 23 height 6
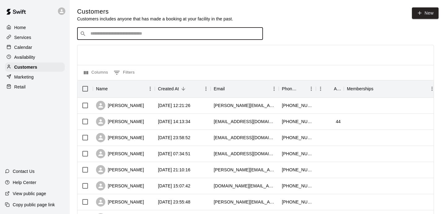
click at [119, 34] on input "Search customers by name or email" at bounding box center [175, 34] width 172 height 6
type input "*****"
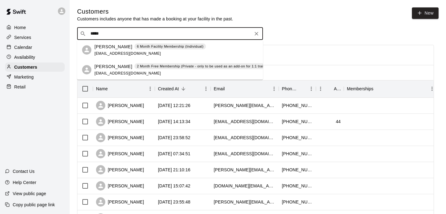
click at [109, 53] on span "[EMAIL_ADDRESS][DOMAIN_NAME]" at bounding box center [128, 53] width 67 height 4
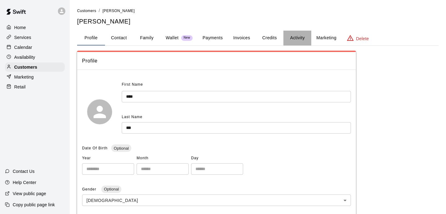
click at [292, 39] on button "Activity" at bounding box center [298, 38] width 28 height 15
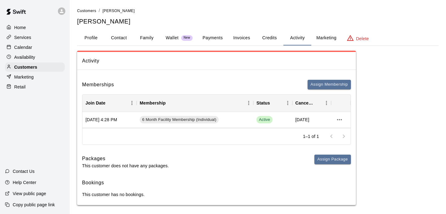
click at [19, 50] on p "Calendar" at bounding box center [23, 47] width 18 height 6
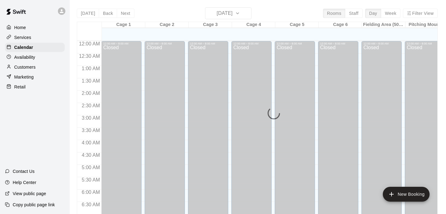
scroll to position [320, 0]
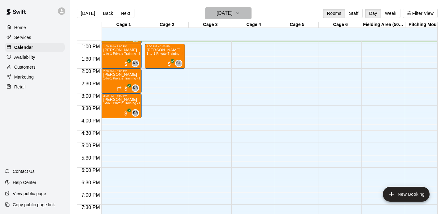
click at [219, 15] on h6 "[DATE]" at bounding box center [225, 13] width 16 height 9
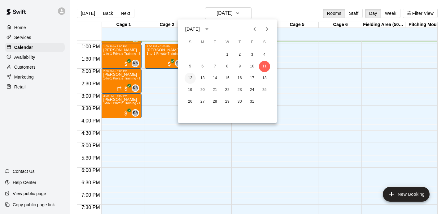
click at [193, 79] on button "12" at bounding box center [190, 78] width 11 height 11
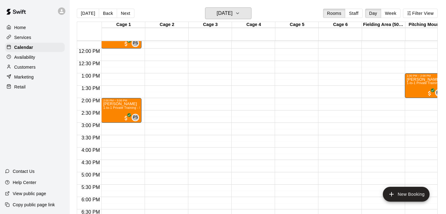
scroll to position [289, 0]
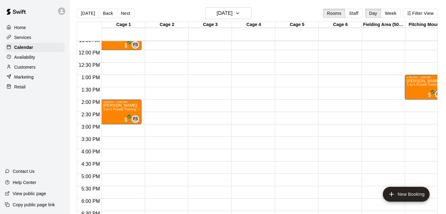
click at [221, 20] on div "[DATE] Back [DATE][DATE] Rooms Staff Day Week Filter View" at bounding box center [257, 14] width 361 height 14
click at [217, 16] on h6 "[DATE]" at bounding box center [225, 13] width 16 height 9
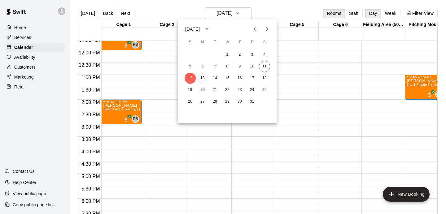
click at [199, 81] on button "13" at bounding box center [202, 78] width 11 height 11
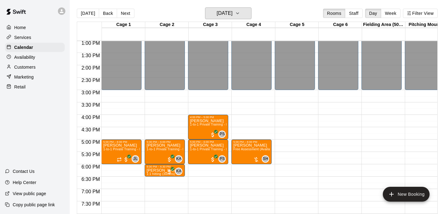
scroll to position [328, 0]
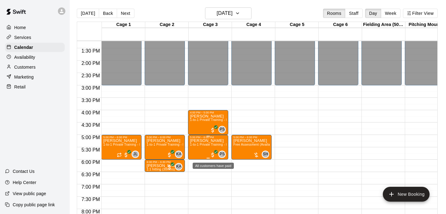
click at [195, 175] on icon "delete" at bounding box center [196, 176] width 4 height 6
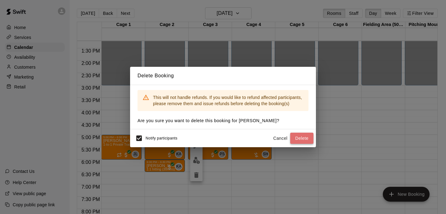
click at [299, 138] on button "Delete" at bounding box center [301, 138] width 23 height 11
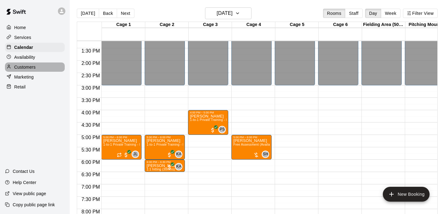
click at [32, 65] on p "Customers" at bounding box center [24, 67] width 21 height 6
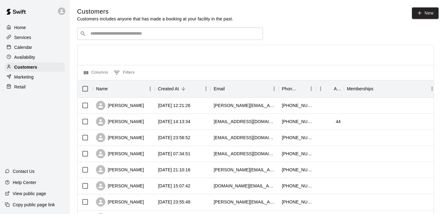
click at [30, 48] on p "Calendar" at bounding box center [23, 47] width 18 height 6
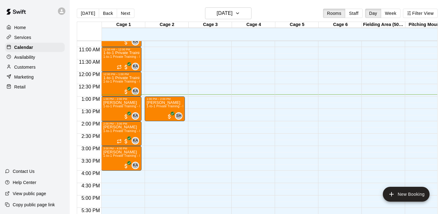
scroll to position [264, 0]
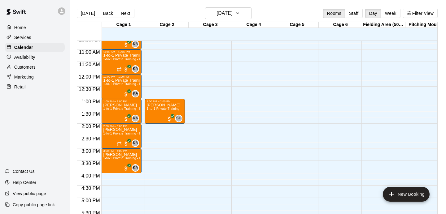
click at [30, 68] on p "Customers" at bounding box center [24, 67] width 21 height 6
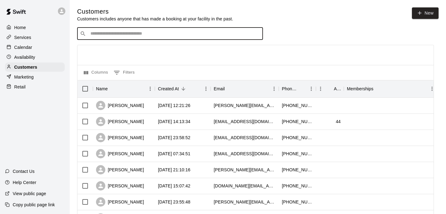
click at [117, 33] on input "Search customers by name or email" at bounding box center [175, 34] width 172 height 6
type input "******"
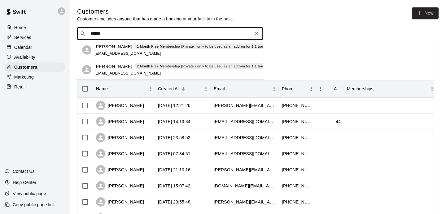
click at [259, 31] on icon "Clear" at bounding box center [257, 34] width 6 height 6
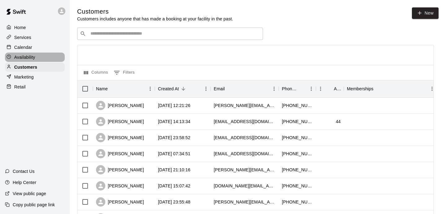
click at [31, 57] on p "Availability" at bounding box center [24, 57] width 21 height 6
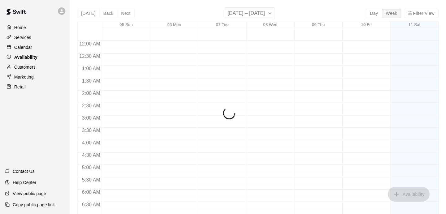
scroll to position [333, 0]
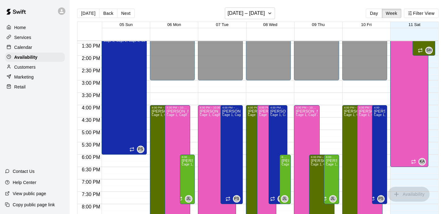
click at [30, 51] on div "Calendar" at bounding box center [35, 47] width 60 height 9
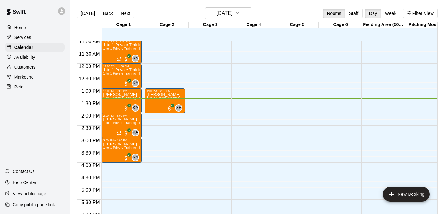
scroll to position [274, 0]
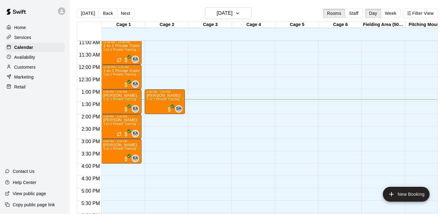
click at [225, 20] on div "[DATE] Back [DATE][DATE] Rooms Staff Day Week Filter View" at bounding box center [257, 14] width 361 height 14
click at [226, 9] on h6 "[DATE]" at bounding box center [225, 13] width 16 height 9
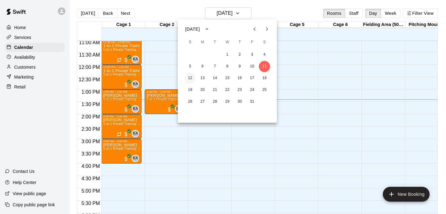
click at [194, 78] on button "12" at bounding box center [190, 78] width 11 height 11
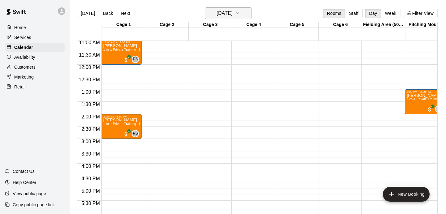
click at [219, 17] on h6 "[DATE]" at bounding box center [225, 13] width 16 height 9
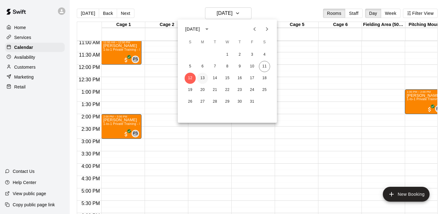
click at [202, 76] on button "13" at bounding box center [202, 78] width 11 height 11
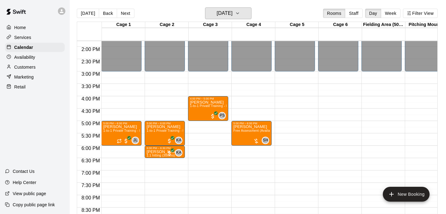
scroll to position [342, 0]
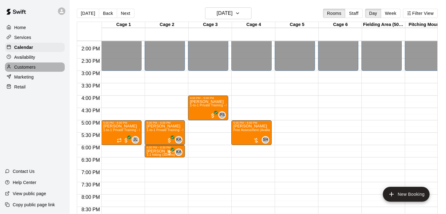
click at [27, 68] on p "Customers" at bounding box center [24, 67] width 21 height 6
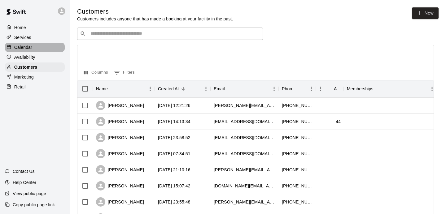
click at [23, 44] on p "Calendar" at bounding box center [23, 47] width 18 height 6
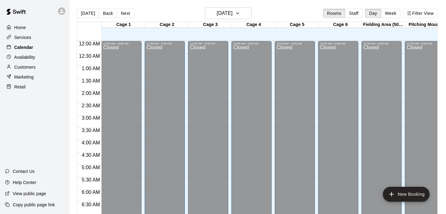
scroll to position [333, 0]
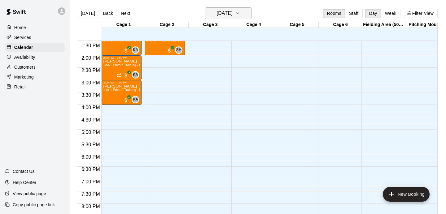
click at [217, 13] on h6 "[DATE]" at bounding box center [225, 13] width 16 height 9
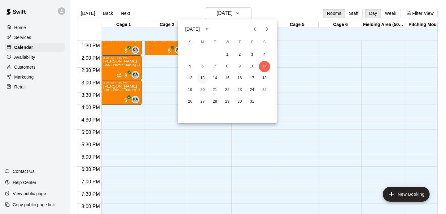
click at [203, 75] on button "13" at bounding box center [202, 78] width 11 height 11
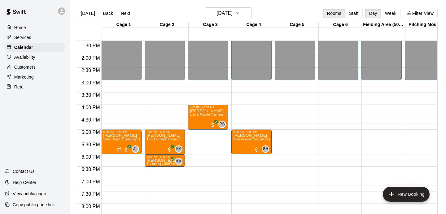
click at [31, 64] on div "Customers" at bounding box center [35, 67] width 60 height 9
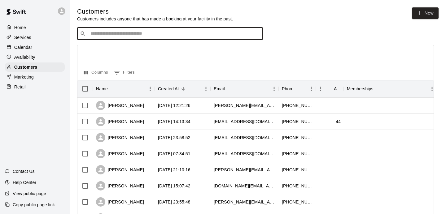
click at [94, 35] on input "Search customers by name or email" at bounding box center [175, 34] width 172 height 6
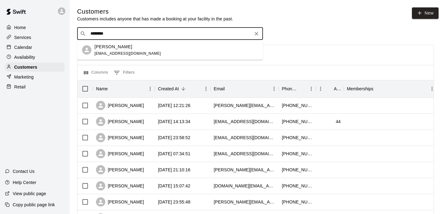
type input "*********"
click at [96, 48] on p "[PERSON_NAME]" at bounding box center [114, 46] width 38 height 7
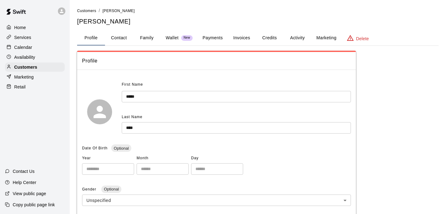
click at [300, 40] on button "Activity" at bounding box center [298, 38] width 28 height 15
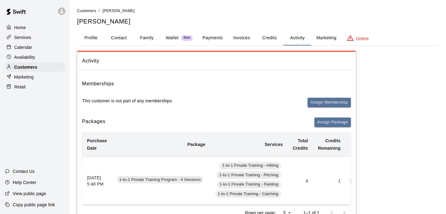
scroll to position [46, 0]
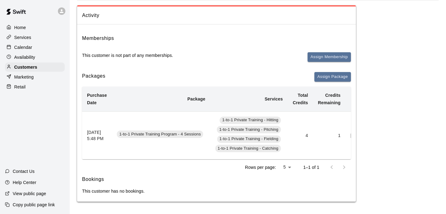
click at [151, 126] on td "1-to-1 Private Training Program - 4 Sessions" at bounding box center [161, 136] width 99 height 48
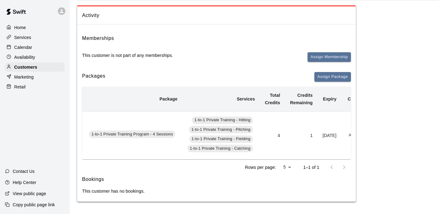
scroll to position [0, 61]
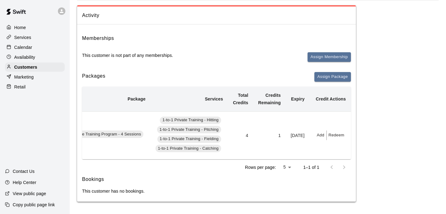
click at [23, 49] on p "Calendar" at bounding box center [23, 47] width 18 height 6
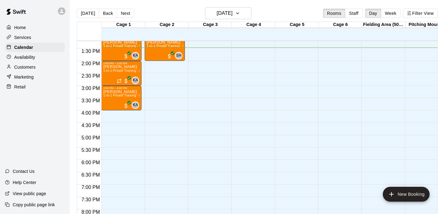
scroll to position [323, 0]
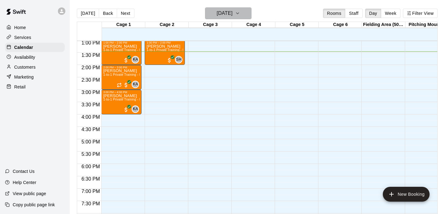
click at [221, 18] on button "[DATE]" at bounding box center [228, 13] width 46 height 12
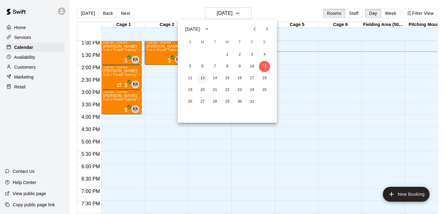
click at [203, 73] on button "13" at bounding box center [202, 78] width 11 height 11
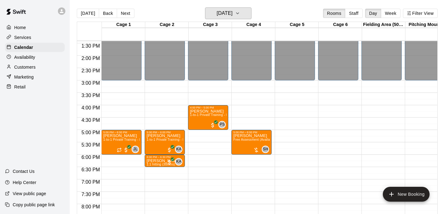
scroll to position [334, 0]
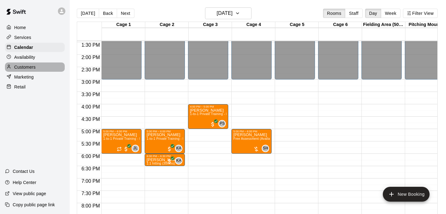
click at [23, 63] on div "Customers" at bounding box center [35, 67] width 60 height 9
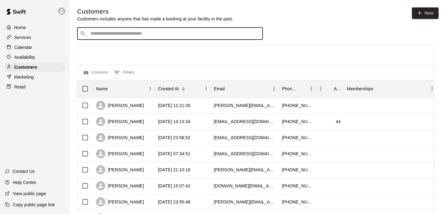
click at [92, 34] on input "Search customers by name or email" at bounding box center [175, 34] width 172 height 6
type input "****"
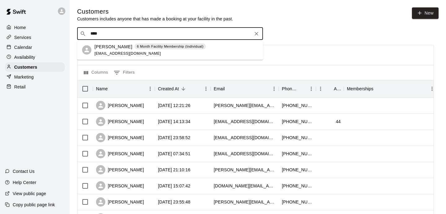
click at [124, 47] on p "[PERSON_NAME]" at bounding box center [114, 46] width 38 height 7
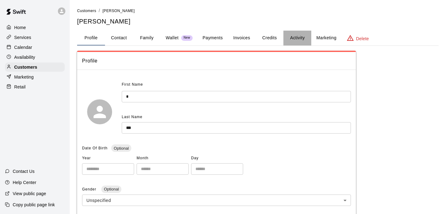
click at [301, 35] on button "Activity" at bounding box center [298, 38] width 28 height 15
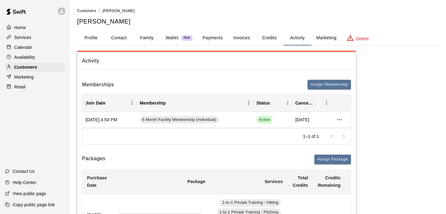
scroll to position [12, 0]
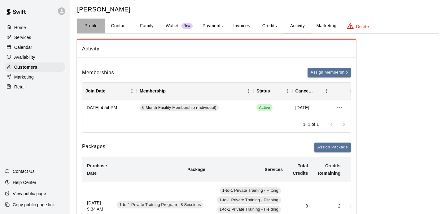
click at [104, 29] on button "Profile" at bounding box center [91, 26] width 28 height 15
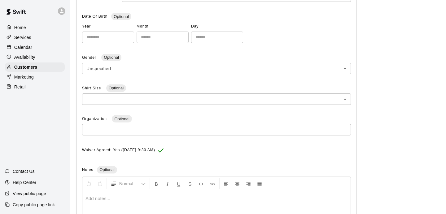
scroll to position [0, 0]
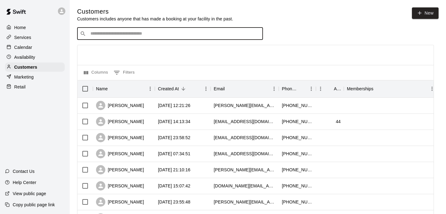
click at [128, 34] on input "Search customers by name or email" at bounding box center [175, 34] width 172 height 6
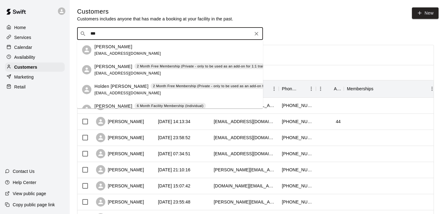
type input "****"
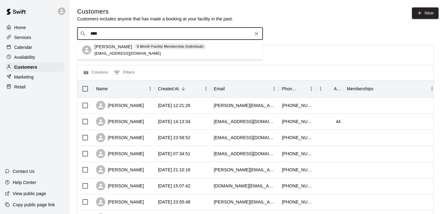
click at [87, 48] on icon at bounding box center [87, 50] width 5 height 5
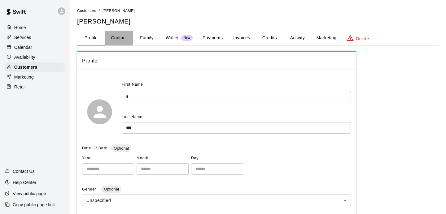
click at [119, 39] on button "Contact" at bounding box center [119, 38] width 28 height 15
select select "**"
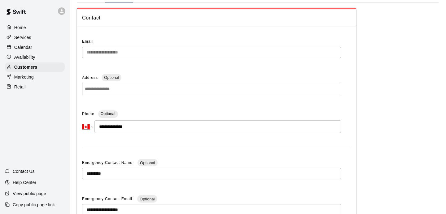
scroll to position [42, 0]
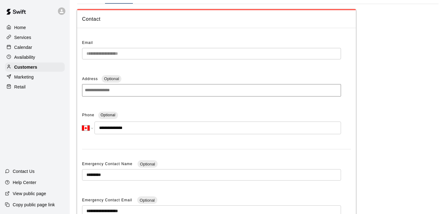
click at [20, 47] on p "Calendar" at bounding box center [23, 47] width 18 height 6
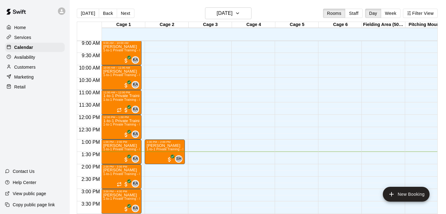
scroll to position [224, 0]
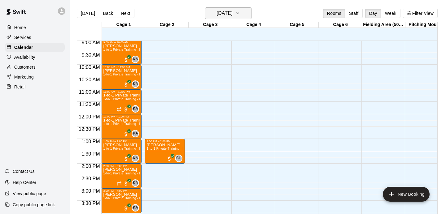
click at [229, 12] on h6 "[DATE]" at bounding box center [225, 13] width 16 height 9
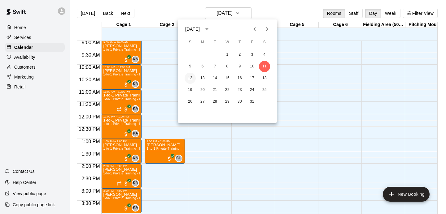
click at [193, 79] on button "12" at bounding box center [190, 78] width 11 height 11
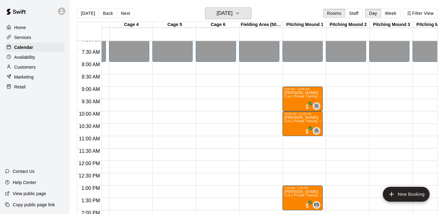
scroll to position [178, 116]
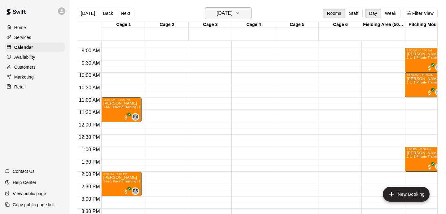
click at [233, 15] on h6 "[DATE]" at bounding box center [225, 13] width 16 height 9
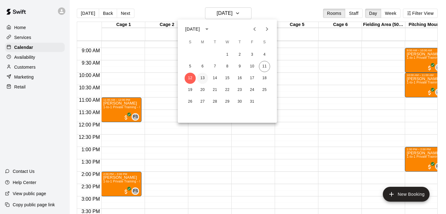
click at [201, 81] on button "13" at bounding box center [202, 78] width 11 height 11
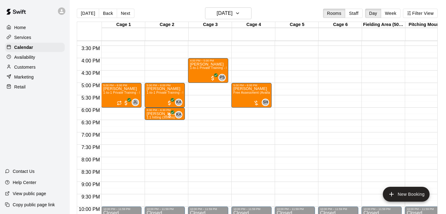
click at [229, 82] on div at bounding box center [209, 80] width 43 height 6
click at [29, 65] on p "Customers" at bounding box center [24, 67] width 21 height 6
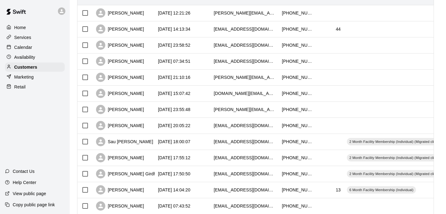
scroll to position [94, 0]
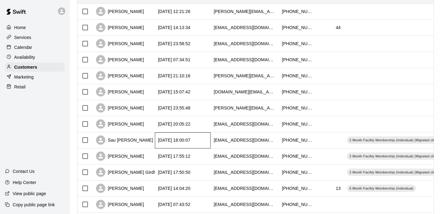
click at [172, 136] on div "[DATE] 18:00:07" at bounding box center [183, 141] width 56 height 16
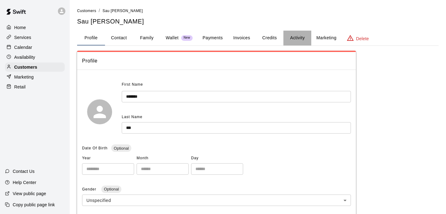
click at [290, 39] on button "Activity" at bounding box center [298, 38] width 28 height 15
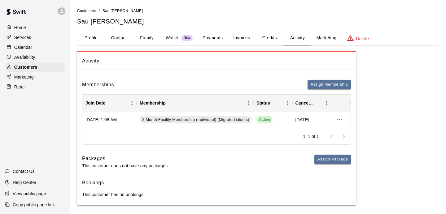
scroll to position [3, 0]
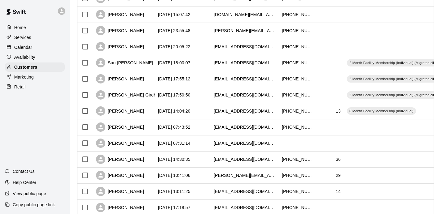
scroll to position [174, 0]
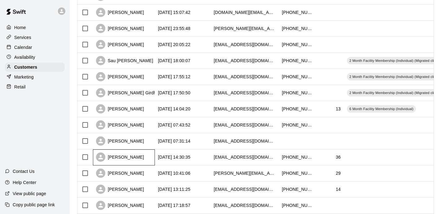
click at [145, 152] on div "[PERSON_NAME]" at bounding box center [124, 158] width 62 height 16
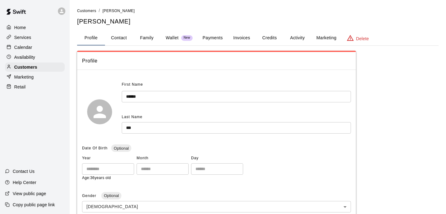
click at [299, 38] on button "Activity" at bounding box center [298, 38] width 28 height 15
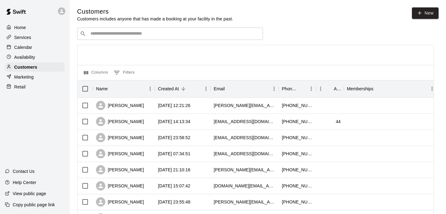
click at [22, 46] on p "Calendar" at bounding box center [23, 47] width 18 height 6
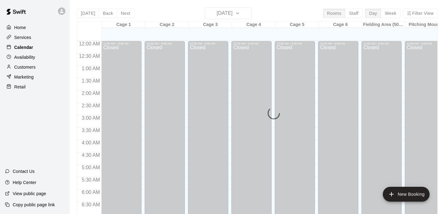
scroll to position [335, 0]
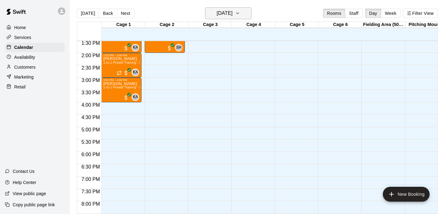
click at [219, 14] on h6 "[DATE]" at bounding box center [225, 13] width 16 height 9
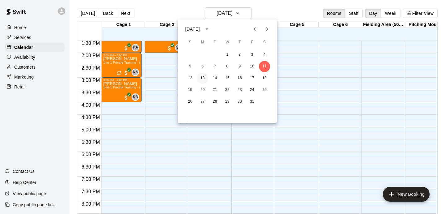
click at [205, 78] on button "13" at bounding box center [202, 78] width 11 height 11
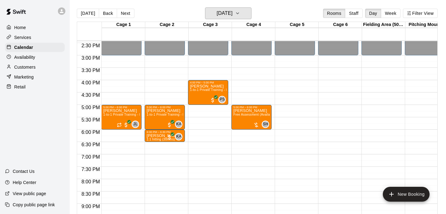
scroll to position [358, 0]
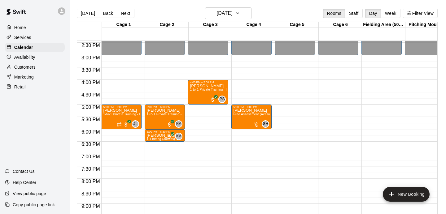
click at [18, 66] on p "Customers" at bounding box center [24, 67] width 21 height 6
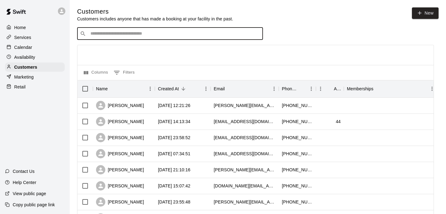
click at [98, 32] on input "Search customers by name or email" at bounding box center [175, 34] width 172 height 6
type input "******"
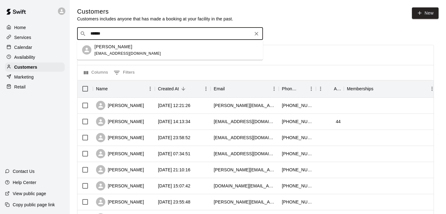
click at [87, 45] on div "[PERSON_NAME] [EMAIL_ADDRESS][DOMAIN_NAME]" at bounding box center [170, 50] width 186 height 20
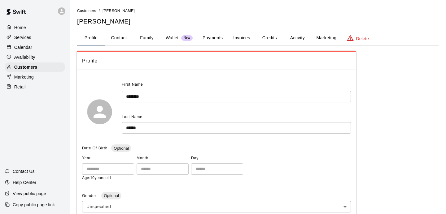
click at [292, 36] on button "Activity" at bounding box center [298, 38] width 28 height 15
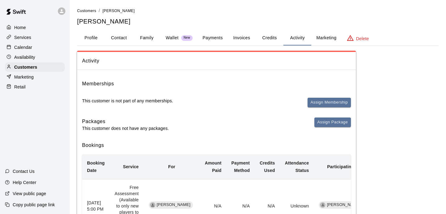
scroll to position [55, 0]
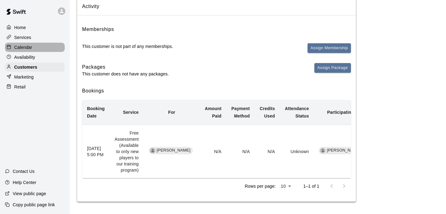
click at [22, 49] on p "Calendar" at bounding box center [23, 47] width 18 height 6
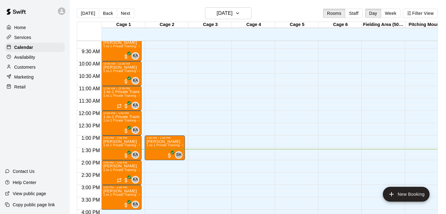
scroll to position [229, 0]
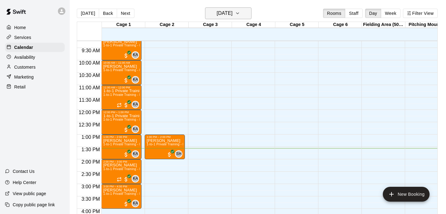
click at [232, 13] on h6 "[DATE]" at bounding box center [225, 13] width 16 height 9
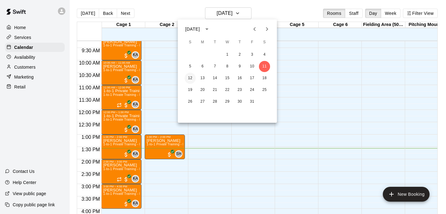
click at [190, 76] on button "12" at bounding box center [190, 78] width 11 height 11
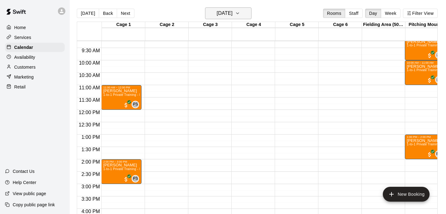
click at [233, 14] on h6 "[DATE]" at bounding box center [225, 13] width 16 height 9
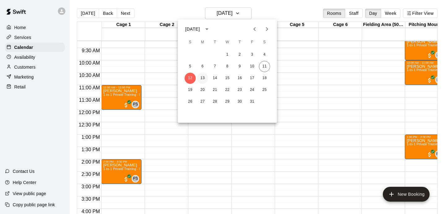
click at [200, 81] on button "13" at bounding box center [202, 78] width 11 height 11
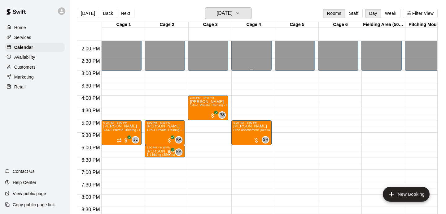
scroll to position [343, 0]
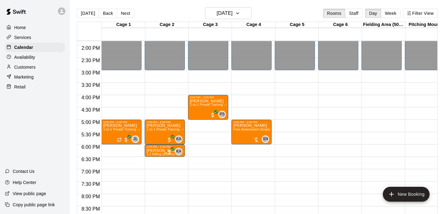
click at [37, 65] on div "Customers" at bounding box center [35, 67] width 60 height 9
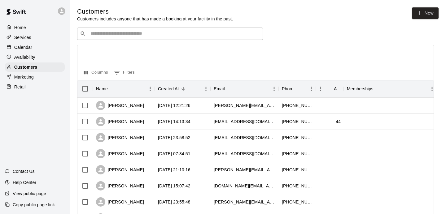
click at [170, 31] on input "Search customers by name or email" at bounding box center [175, 34] width 172 height 6
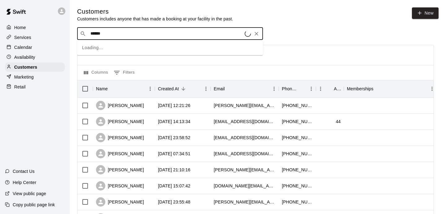
type input "*******"
click at [112, 50] on div "[PERSON_NAME] [EMAIL_ADDRESS][DOMAIN_NAME]" at bounding box center [128, 49] width 67 height 13
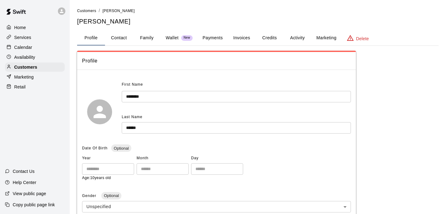
click at [302, 36] on button "Activity" at bounding box center [298, 38] width 28 height 15
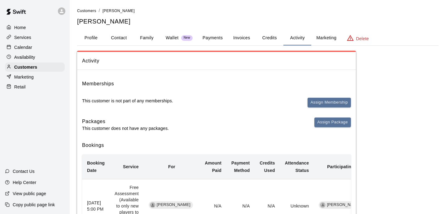
click at [23, 56] on p "Availability" at bounding box center [24, 57] width 21 height 6
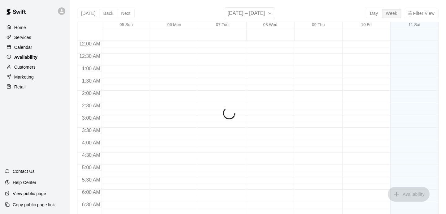
scroll to position [337, 0]
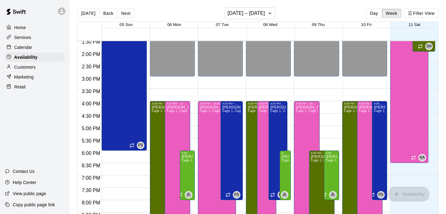
click at [21, 69] on p "Customers" at bounding box center [24, 67] width 21 height 6
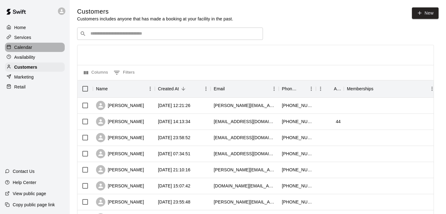
click at [27, 48] on p "Calendar" at bounding box center [23, 47] width 18 height 6
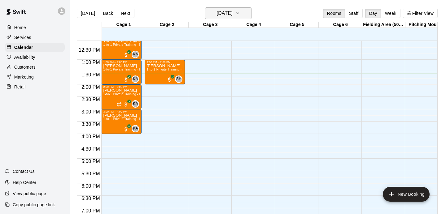
scroll to position [295, 0]
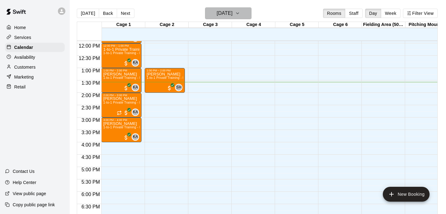
click at [217, 13] on h6 "[DATE]" at bounding box center [225, 13] width 16 height 9
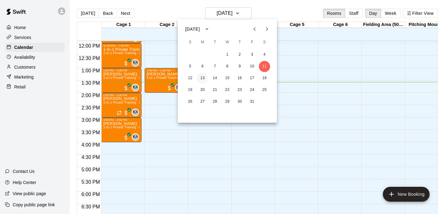
click at [203, 76] on button "13" at bounding box center [202, 78] width 11 height 11
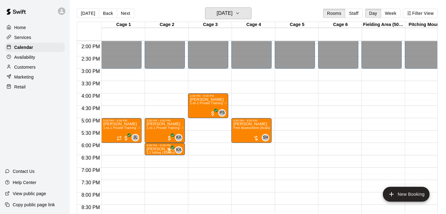
scroll to position [345, 0]
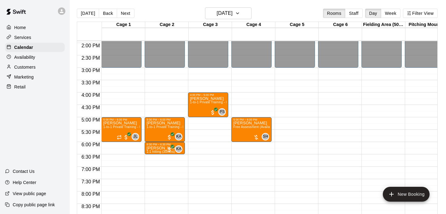
click at [27, 67] on p "Customers" at bounding box center [24, 67] width 21 height 6
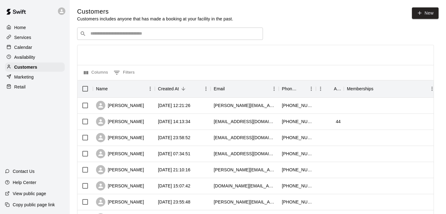
click at [100, 35] on input "Search customers by name or email" at bounding box center [175, 34] width 172 height 6
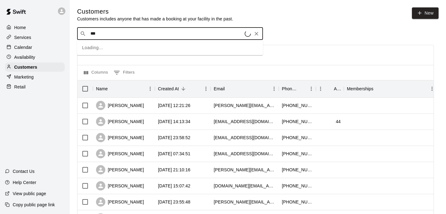
type input "****"
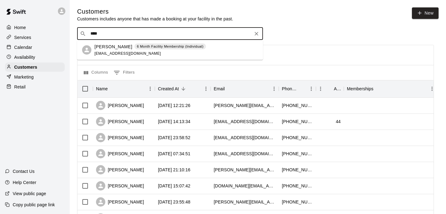
click at [113, 50] on div "[PERSON_NAME] 6 Month Facility Membership (Individual) [EMAIL_ADDRESS][DOMAIN_N…" at bounding box center [151, 49] width 112 height 13
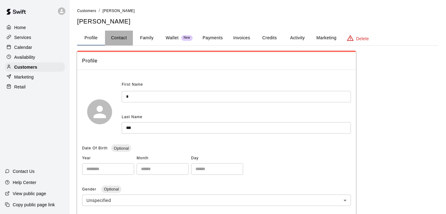
click at [111, 43] on button "Contact" at bounding box center [119, 38] width 28 height 15
select select "**"
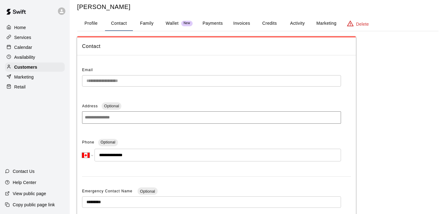
scroll to position [15, 0]
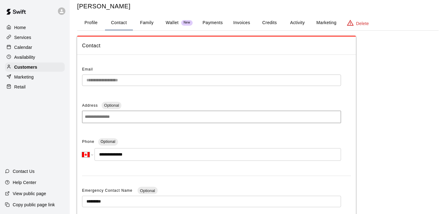
click at [303, 23] on button "Activity" at bounding box center [298, 22] width 28 height 15
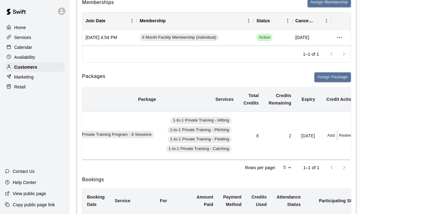
scroll to position [0, 68]
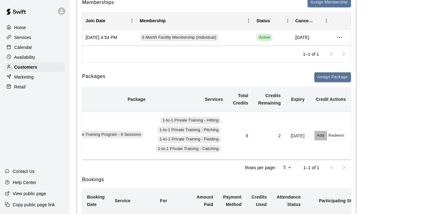
click at [319, 135] on button "Add" at bounding box center [321, 136] width 12 height 10
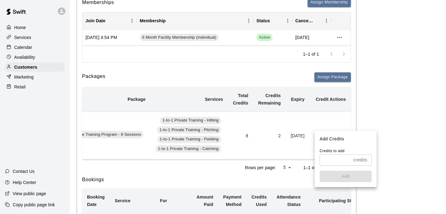
click at [336, 162] on input "text" at bounding box center [335, 160] width 31 height 11
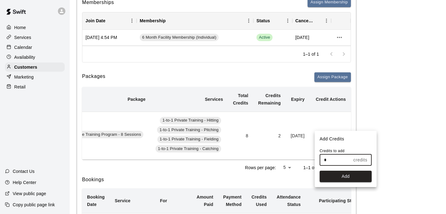
type input "*"
click at [339, 183] on div "Credits to add * credits ​ Add" at bounding box center [346, 167] width 62 height 39
click at [338, 179] on button "Add" at bounding box center [346, 176] width 52 height 11
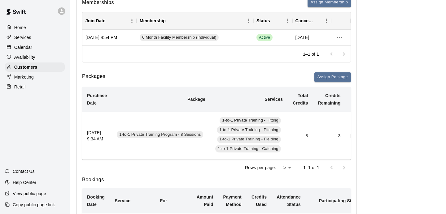
scroll to position [0, 0]
click at [25, 51] on div "Calendar" at bounding box center [35, 47] width 60 height 9
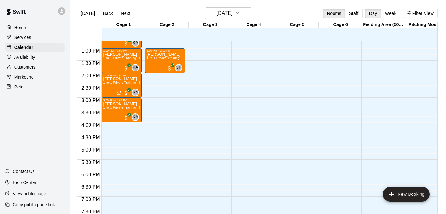
scroll to position [315, 0]
click at [171, 93] on div "12:00 AM – 8:00 AM Closed 1:00 PM – 2:00 PM [PERSON_NAME] 1-to-1 Private Traini…" at bounding box center [165, 24] width 40 height 595
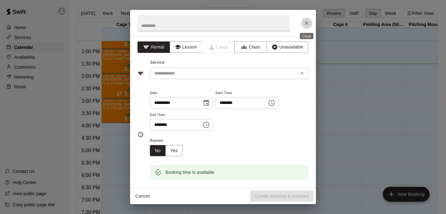
click at [306, 27] on button "Close" at bounding box center [306, 23] width 11 height 11
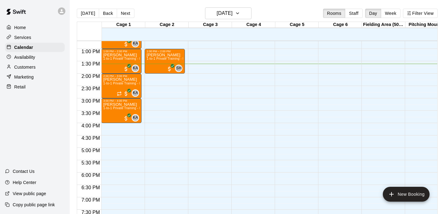
click at [41, 57] on div "Availability" at bounding box center [35, 57] width 60 height 9
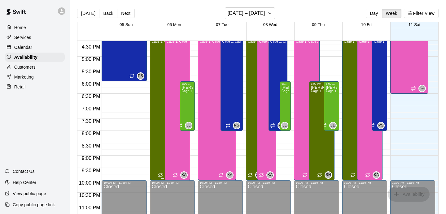
scroll to position [406, 0]
click at [25, 46] on p "Calendar" at bounding box center [23, 47] width 18 height 6
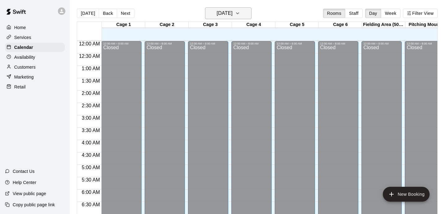
scroll to position [337, 0]
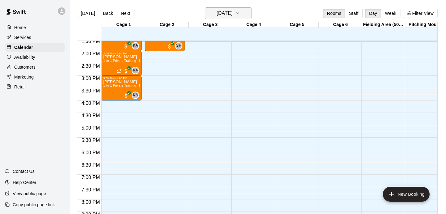
click at [240, 12] on icon "button" at bounding box center [237, 13] width 5 height 7
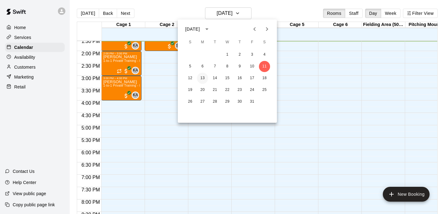
click at [201, 76] on button "13" at bounding box center [202, 78] width 11 height 11
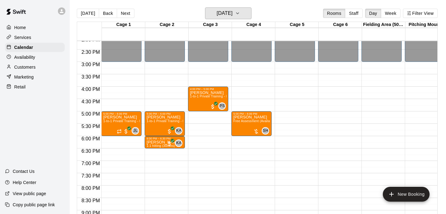
scroll to position [352, 0]
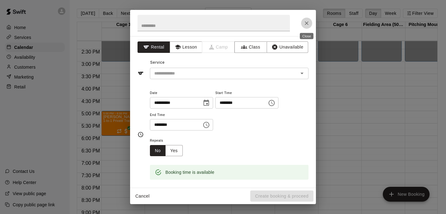
click at [304, 21] on icon "Close" at bounding box center [307, 23] width 6 height 6
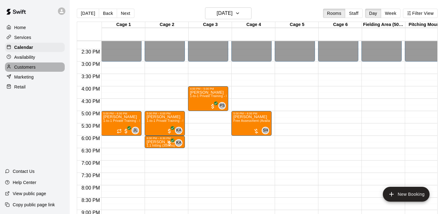
click at [15, 64] on p "Customers" at bounding box center [24, 67] width 21 height 6
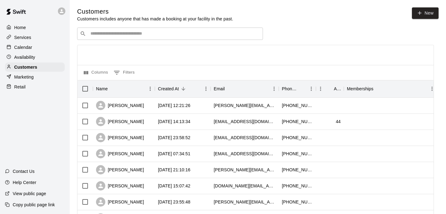
click at [102, 32] on input "Search customers by name or email" at bounding box center [175, 34] width 172 height 6
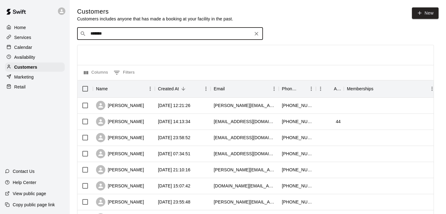
type input "*******"
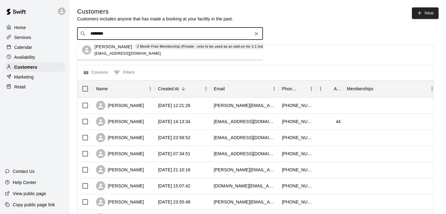
click at [119, 51] on div "[PERSON_NAME] 2 Month Free Membership (Private - only to be used as an add-on f…" at bounding box center [184, 49] width 179 height 13
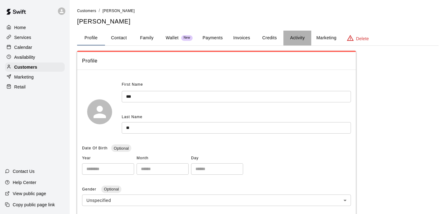
click at [293, 43] on button "Activity" at bounding box center [298, 38] width 28 height 15
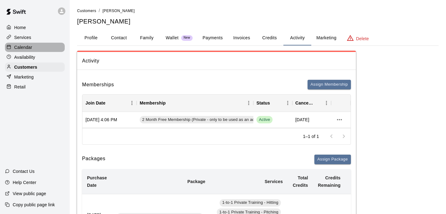
click at [19, 48] on p "Calendar" at bounding box center [23, 47] width 18 height 6
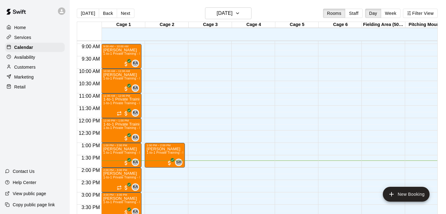
scroll to position [223, 0]
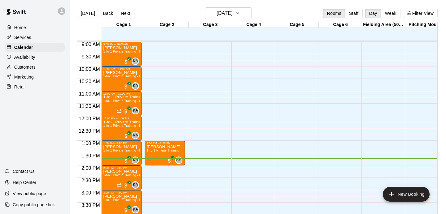
click at [18, 63] on div "Customers" at bounding box center [35, 67] width 60 height 9
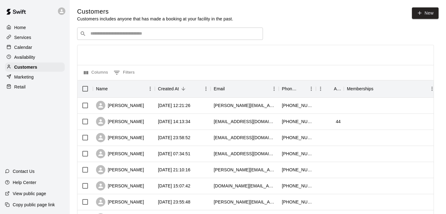
click at [117, 38] on div "​ ​" at bounding box center [170, 34] width 186 height 12
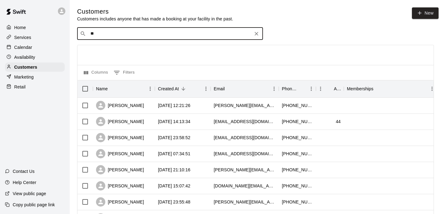
type input "*"
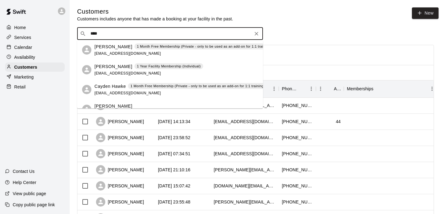
click at [211, 31] on input "****" at bounding box center [170, 34] width 162 height 6
click at [191, 38] on div "​ **** ​" at bounding box center [170, 34] width 186 height 12
click at [119, 29] on div "​ **** ​" at bounding box center [170, 34] width 186 height 12
click at [115, 36] on input "****" at bounding box center [170, 34] width 162 height 6
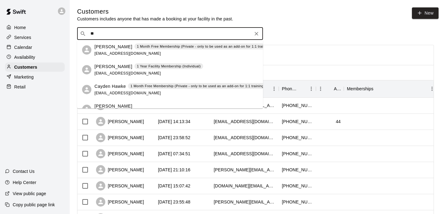
type input "*"
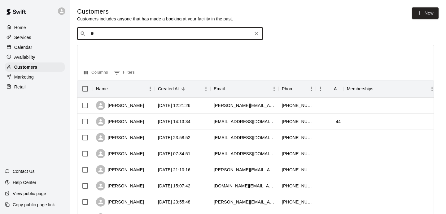
type input "*"
type input "****"
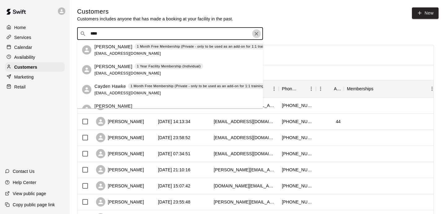
click at [254, 33] on icon "Clear" at bounding box center [257, 34] width 6 height 6
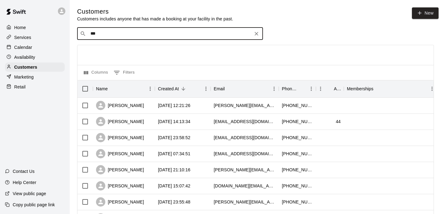
type input "****"
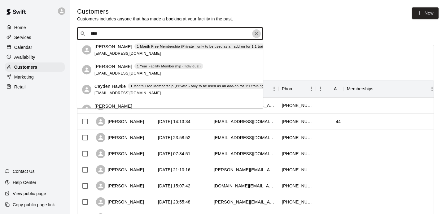
click at [258, 32] on icon "Clear" at bounding box center [257, 34] width 6 height 6
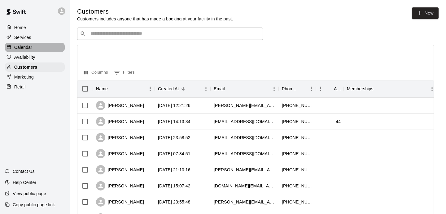
click at [32, 49] on div "Calendar" at bounding box center [35, 47] width 60 height 9
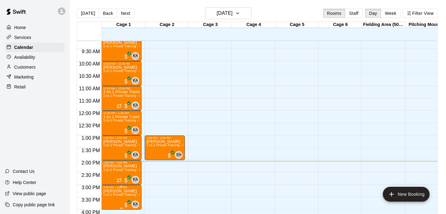
scroll to position [228, 0]
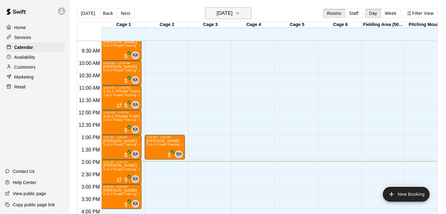
click at [224, 10] on h6 "[DATE]" at bounding box center [225, 13] width 16 height 9
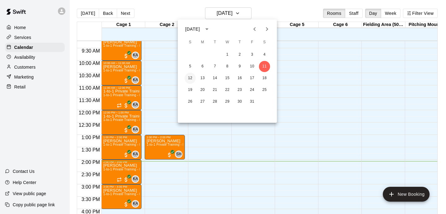
click at [192, 82] on button "12" at bounding box center [190, 78] width 11 height 11
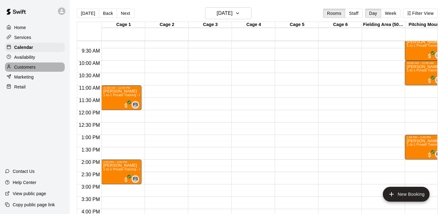
click at [27, 64] on p "Customers" at bounding box center [24, 67] width 21 height 6
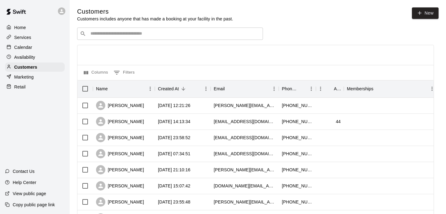
click at [141, 28] on div "​ ​" at bounding box center [170, 34] width 186 height 12
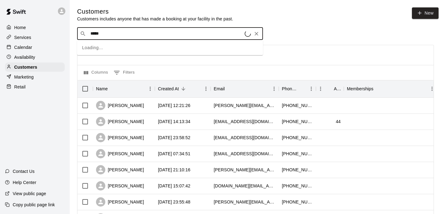
type input "******"
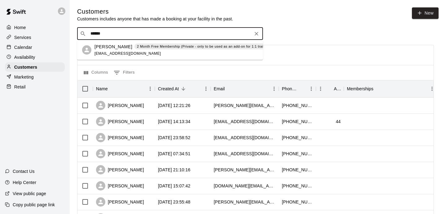
click at [107, 49] on p "[PERSON_NAME]" at bounding box center [114, 46] width 38 height 7
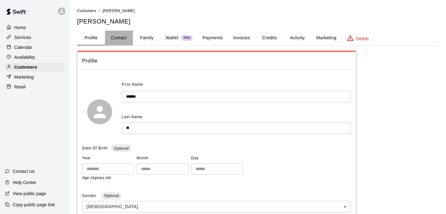
click at [126, 41] on button "Contact" at bounding box center [119, 38] width 28 height 15
select select "**"
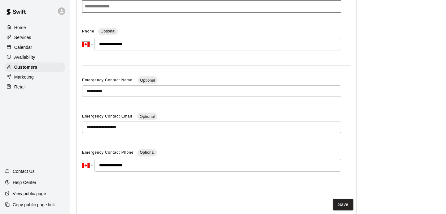
scroll to position [127, 0]
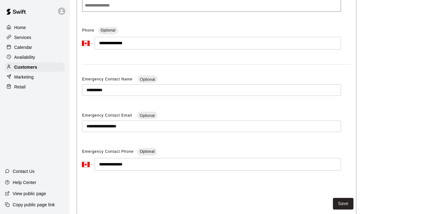
click at [37, 48] on div "Calendar" at bounding box center [35, 47] width 60 height 9
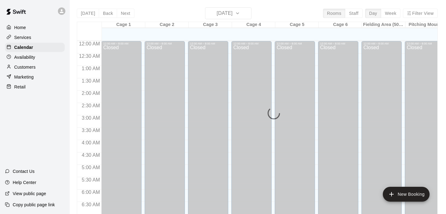
scroll to position [349, 0]
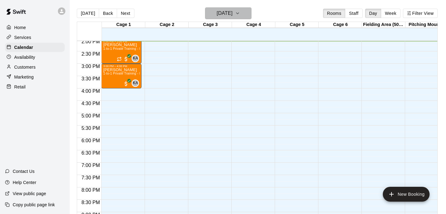
click at [233, 11] on h6 "[DATE]" at bounding box center [225, 13] width 16 height 9
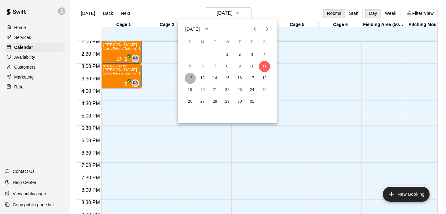
click at [190, 76] on button "12" at bounding box center [190, 78] width 11 height 11
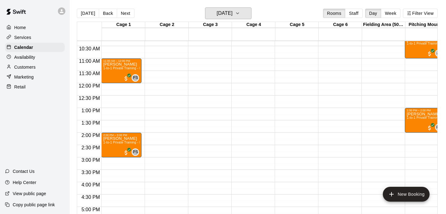
scroll to position [250, 0]
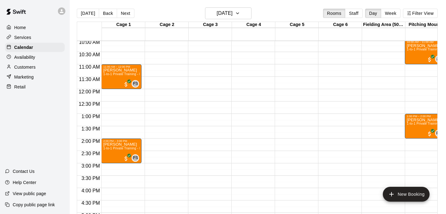
click at [31, 65] on p "Customers" at bounding box center [24, 67] width 21 height 6
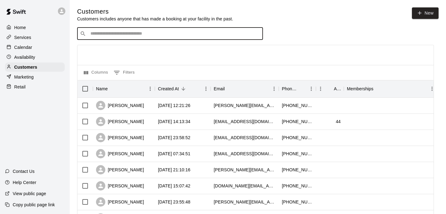
click at [115, 31] on input "Search customers by name or email" at bounding box center [175, 34] width 172 height 6
type input "****"
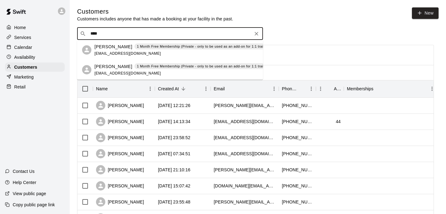
click at [109, 69] on p "[PERSON_NAME]" at bounding box center [114, 66] width 38 height 7
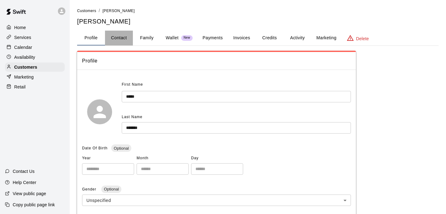
click at [115, 38] on button "Contact" at bounding box center [119, 38] width 28 height 15
select select "**"
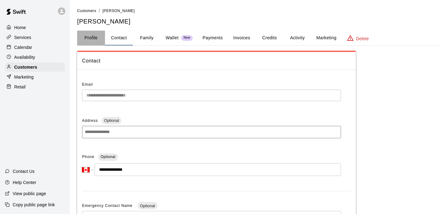
click at [96, 42] on button "Profile" at bounding box center [91, 38] width 28 height 15
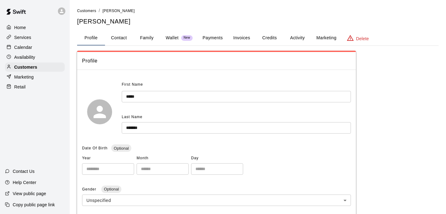
click at [123, 28] on div "**********" at bounding box center [258, 216] width 362 height 419
click at [122, 40] on button "Contact" at bounding box center [119, 38] width 28 height 15
select select "**"
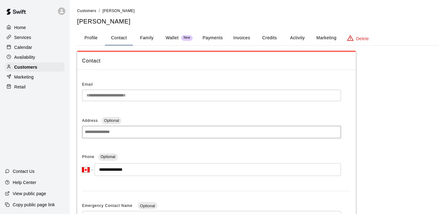
click at [91, 46] on div "**********" at bounding box center [258, 174] width 362 height 334
click at [88, 36] on button "Profile" at bounding box center [91, 38] width 28 height 15
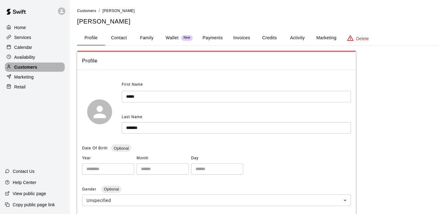
click at [49, 68] on div "Customers" at bounding box center [35, 67] width 60 height 9
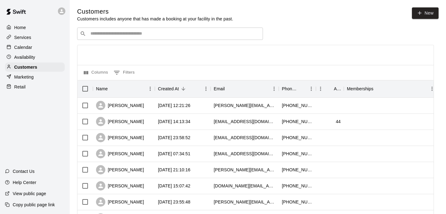
click at [126, 34] on input "Search customers by name or email" at bounding box center [175, 34] width 172 height 6
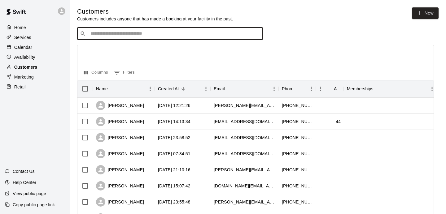
click at [38, 67] on div "Customers" at bounding box center [35, 67] width 60 height 9
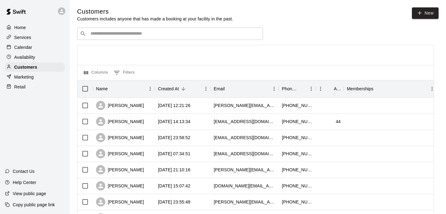
click at [108, 49] on div at bounding box center [255, 55] width 356 height 20
click at [104, 37] on input "Search customers by name or email" at bounding box center [175, 34] width 172 height 6
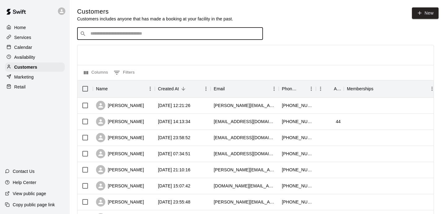
click at [323, 33] on div "​ ​" at bounding box center [255, 34] width 357 height 12
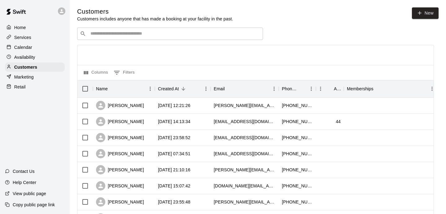
click at [246, 29] on div "​ ​" at bounding box center [170, 34] width 186 height 12
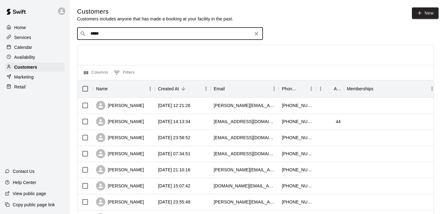
type input "******"
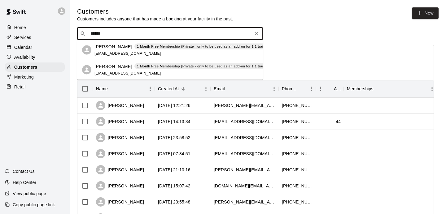
click at [172, 74] on div "[PERSON_NAME] 1 Month Free Membership (Private - only to be used as an add-on f…" at bounding box center [184, 69] width 179 height 13
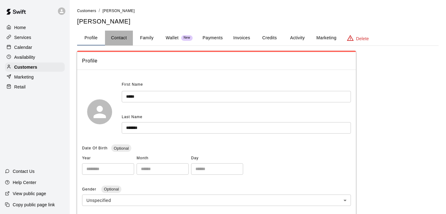
click at [121, 36] on button "Contact" at bounding box center [119, 38] width 28 height 15
select select "**"
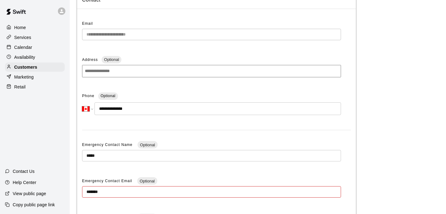
scroll to position [73, 0]
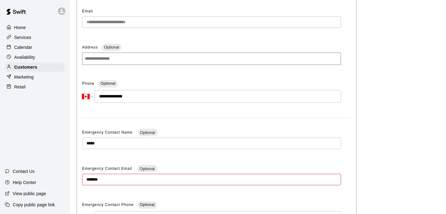
click at [32, 54] on div "Availability" at bounding box center [35, 57] width 60 height 9
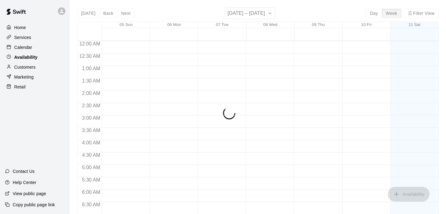
scroll to position [351, 0]
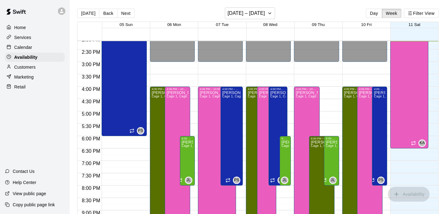
click at [29, 50] on p "Calendar" at bounding box center [23, 47] width 18 height 6
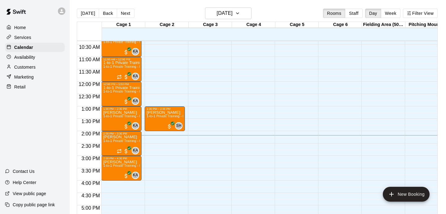
scroll to position [256, 0]
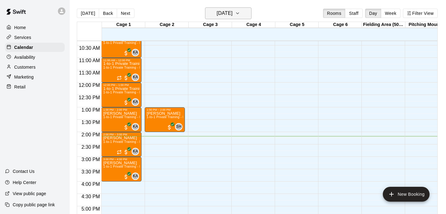
click at [233, 10] on h6 "[DATE]" at bounding box center [225, 13] width 16 height 9
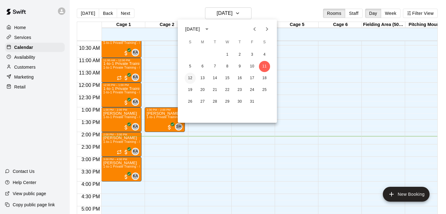
click at [192, 78] on button "12" at bounding box center [190, 78] width 11 height 11
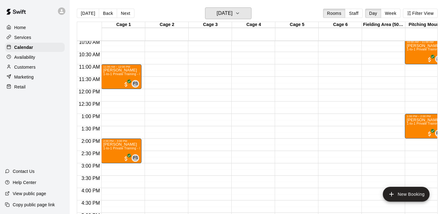
scroll to position [246, 0]
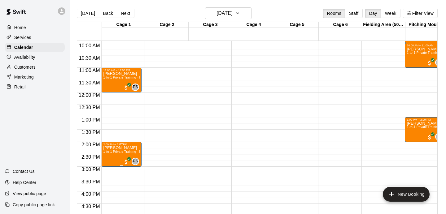
click at [123, 148] on p "[PERSON_NAME]" at bounding box center [121, 148] width 37 height 0
click at [108, 188] on button "delete" at bounding box center [110, 184] width 12 height 12
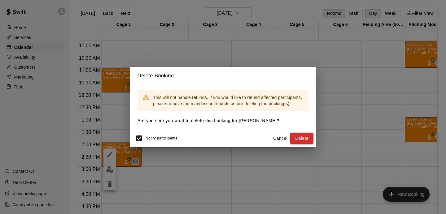
click at [293, 140] on button "Delete" at bounding box center [301, 138] width 23 height 11
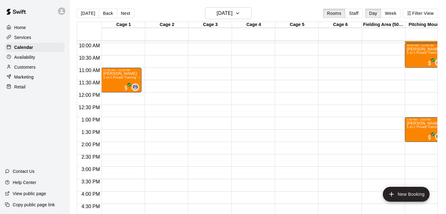
click at [32, 70] on div "Customers" at bounding box center [35, 67] width 60 height 9
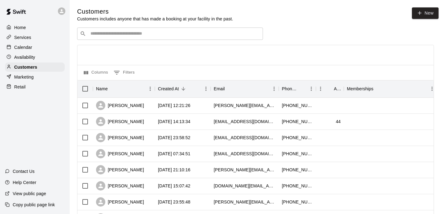
click at [144, 39] on div "​ ​" at bounding box center [170, 34] width 186 height 12
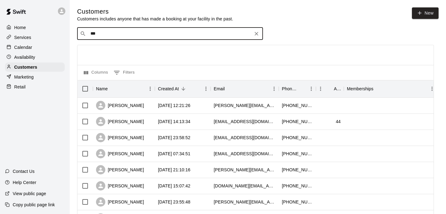
type input "****"
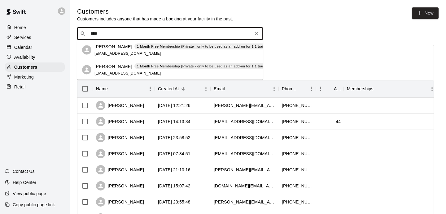
click at [120, 70] on div "[PERSON_NAME] 1 Month Free Membership (Private - only to be used as an add-on f…" at bounding box center [184, 69] width 179 height 13
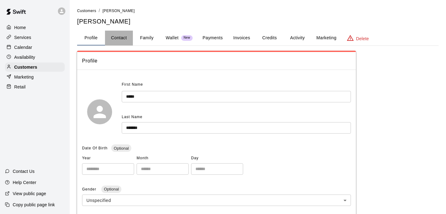
click at [122, 39] on button "Contact" at bounding box center [119, 38] width 28 height 15
select select "**"
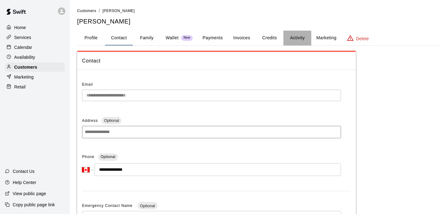
click at [299, 39] on button "Activity" at bounding box center [298, 38] width 28 height 15
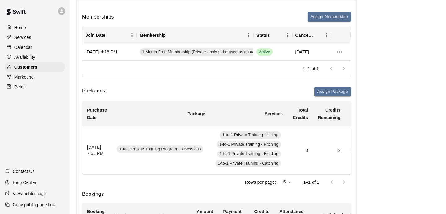
scroll to position [0, 68]
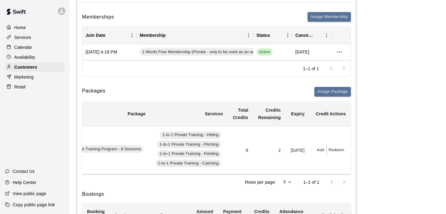
click at [324, 151] on button "Add" at bounding box center [321, 151] width 12 height 10
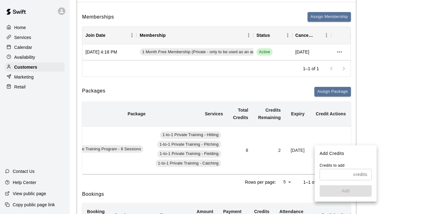
click at [327, 171] on input "text" at bounding box center [335, 174] width 31 height 11
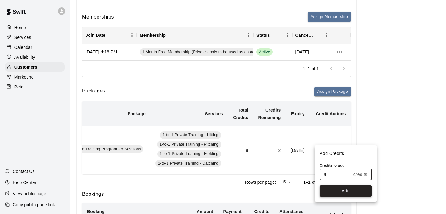
type input "*"
click at [337, 192] on button "Add" at bounding box center [346, 191] width 52 height 11
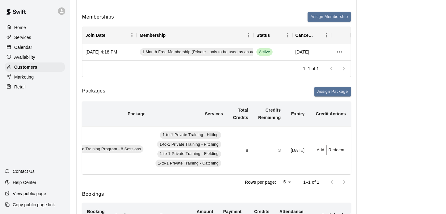
click at [21, 47] on p "Calendar" at bounding box center [23, 47] width 18 height 6
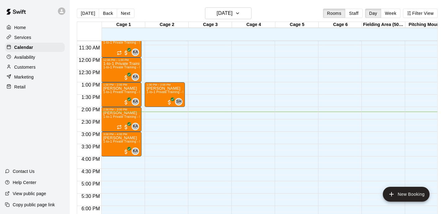
scroll to position [260, 0]
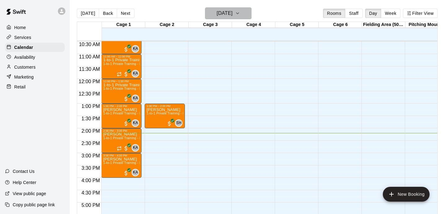
click at [222, 18] on button "[DATE]" at bounding box center [228, 13] width 46 height 12
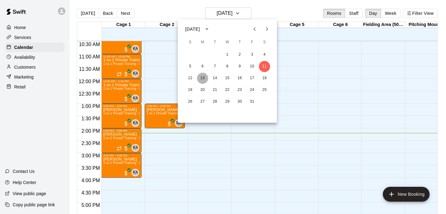
click at [202, 77] on button "13" at bounding box center [202, 78] width 11 height 11
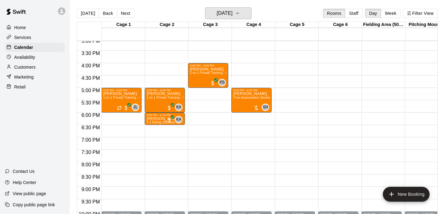
scroll to position [373, 0]
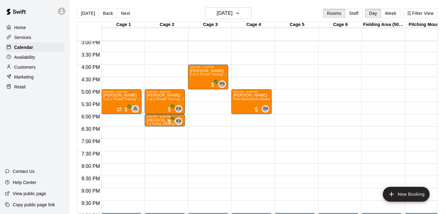
click at [31, 65] on p "Customers" at bounding box center [24, 67] width 21 height 6
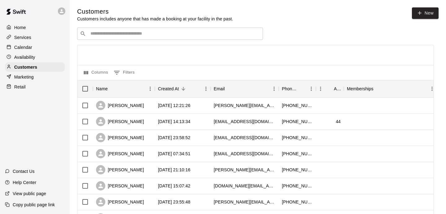
click at [109, 34] on input "Search customers by name or email" at bounding box center [175, 34] width 172 height 6
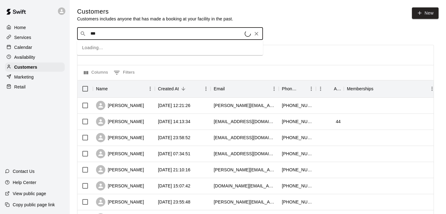
type input "****"
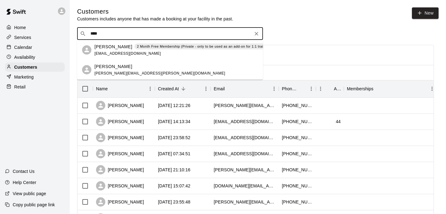
click at [99, 44] on p "[PERSON_NAME]" at bounding box center [114, 46] width 38 height 7
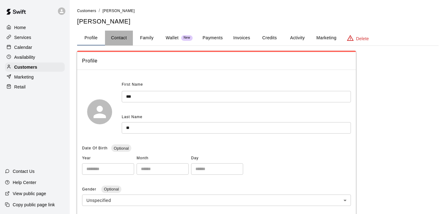
click at [120, 38] on button "Contact" at bounding box center [119, 38] width 28 height 15
select select "**"
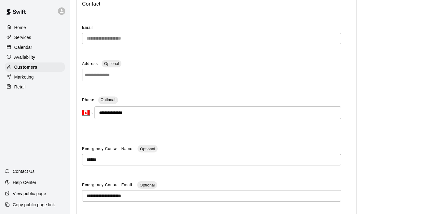
scroll to position [58, 0]
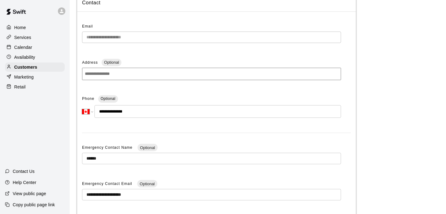
click at [25, 49] on p "Calendar" at bounding box center [23, 47] width 18 height 6
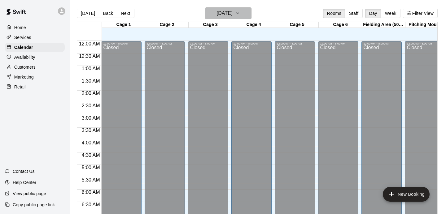
click at [229, 19] on button "[DATE]" at bounding box center [228, 13] width 46 height 12
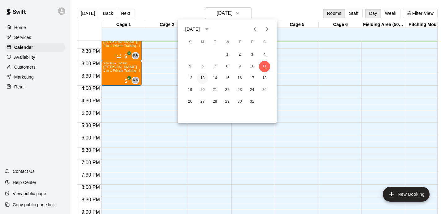
click at [204, 79] on button "13" at bounding box center [202, 78] width 11 height 11
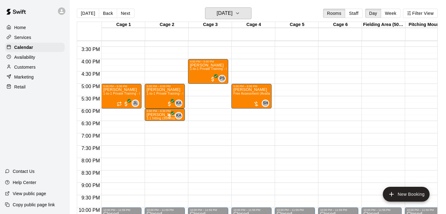
scroll to position [381, 0]
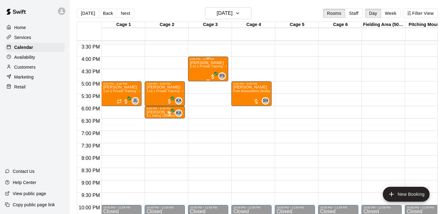
click at [200, 72] on div "[PERSON_NAME] 1-to-1 Private Training - Hitting" at bounding box center [208, 168] width 37 height 214
click at [199, 96] on icon "delete" at bounding box center [196, 96] width 7 height 7
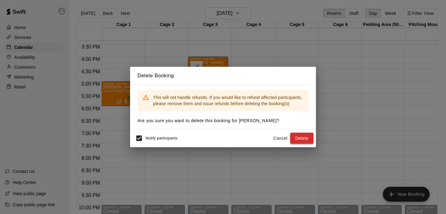
click at [294, 138] on button "Delete" at bounding box center [301, 138] width 23 height 11
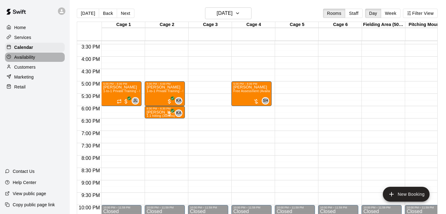
click at [20, 59] on p "Availability" at bounding box center [24, 57] width 21 height 6
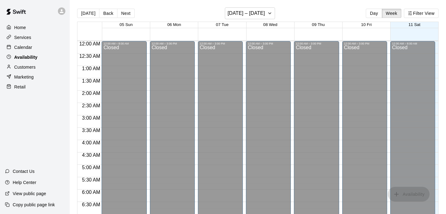
scroll to position [352, 0]
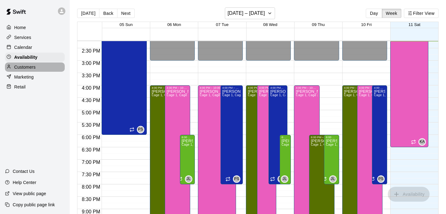
click at [22, 64] on div "Customers" at bounding box center [35, 67] width 60 height 9
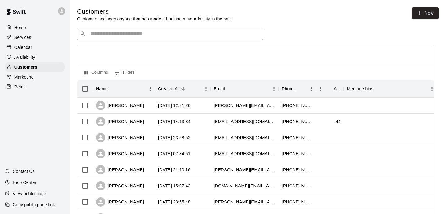
click at [158, 37] on input "Search customers by name or email" at bounding box center [175, 34] width 172 height 6
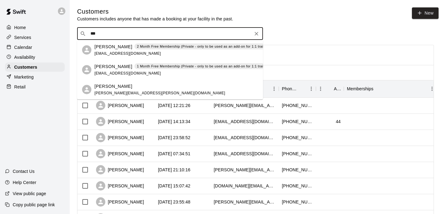
type input "****"
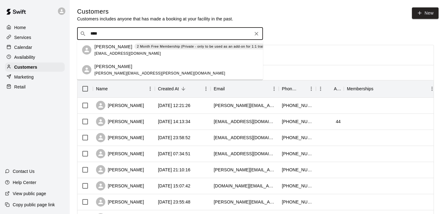
click at [157, 55] on div "[PERSON_NAME] 2 Month Free Membership (Private - only to be used as an add-on f…" at bounding box center [184, 49] width 179 height 13
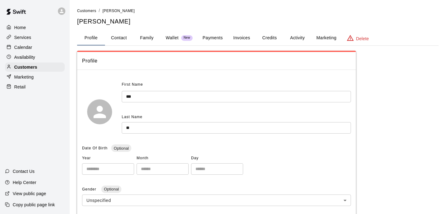
click at [304, 44] on button "Activity" at bounding box center [298, 38] width 28 height 15
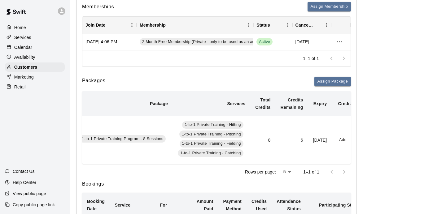
scroll to position [0, 61]
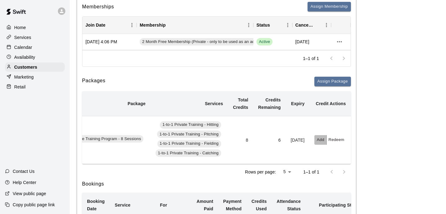
click at [319, 140] on button "Add" at bounding box center [321, 140] width 12 height 10
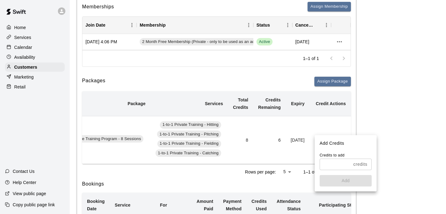
click at [329, 159] on input "text" at bounding box center [335, 164] width 31 height 11
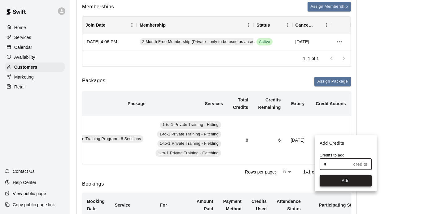
type input "*"
click at [341, 178] on button "Add" at bounding box center [346, 180] width 52 height 11
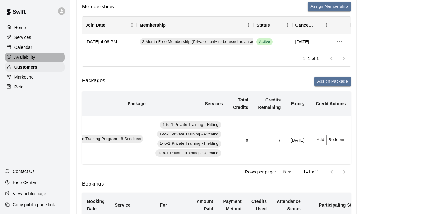
click at [24, 57] on p "Availability" at bounding box center [24, 57] width 21 height 6
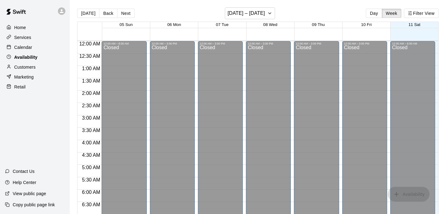
scroll to position [352, 0]
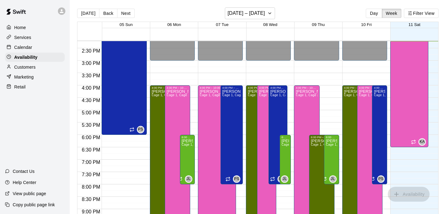
click at [25, 67] on p "Customers" at bounding box center [24, 67] width 21 height 6
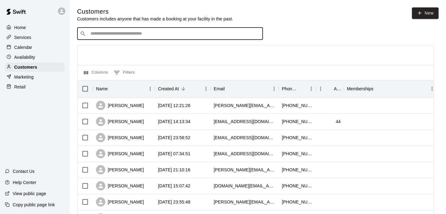
click at [147, 33] on input "Search customers by name or email" at bounding box center [175, 34] width 172 height 6
click at [100, 52] on div at bounding box center [255, 55] width 356 height 20
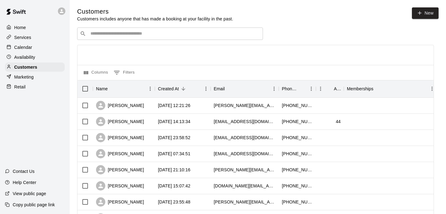
click at [100, 30] on div "​ ​" at bounding box center [170, 34] width 186 height 12
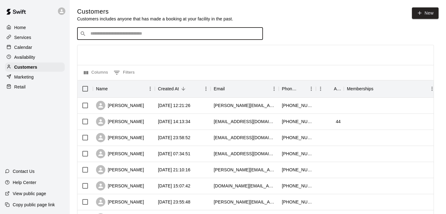
click at [106, 51] on div at bounding box center [255, 55] width 356 height 20
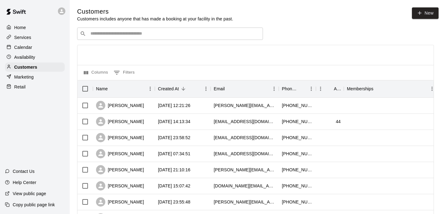
click at [100, 37] on input "Search customers by name or email" at bounding box center [175, 34] width 172 height 6
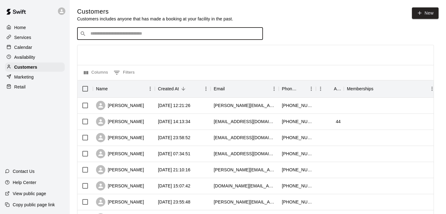
click at [103, 56] on div at bounding box center [255, 55] width 356 height 20
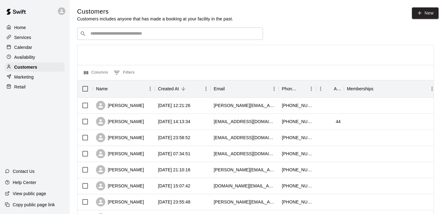
click at [26, 48] on p "Calendar" at bounding box center [23, 47] width 18 height 6
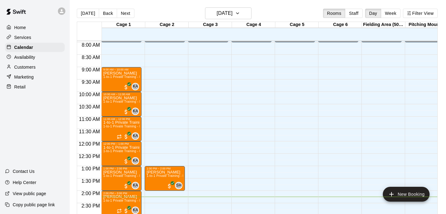
scroll to position [169, 0]
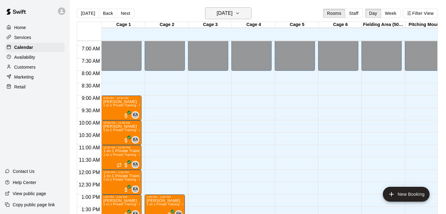
click at [235, 8] on button "[DATE]" at bounding box center [228, 13] width 46 height 12
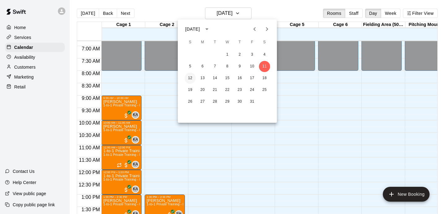
click at [193, 77] on button "12" at bounding box center [190, 78] width 11 height 11
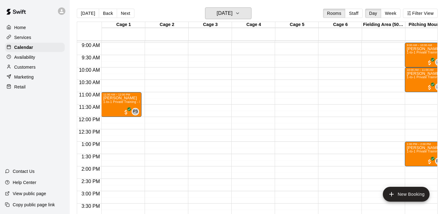
scroll to position [222, 0]
click at [33, 64] on p "Customers" at bounding box center [24, 67] width 21 height 6
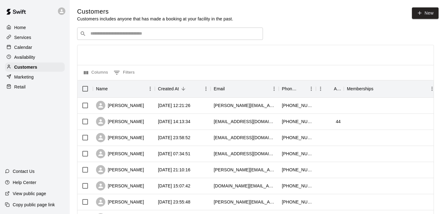
click at [183, 36] on input "Search customers by name or email" at bounding box center [175, 34] width 172 height 6
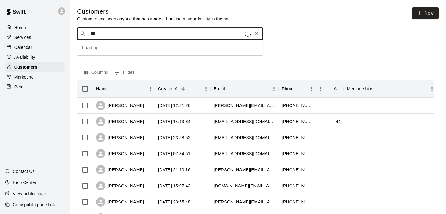
type input "****"
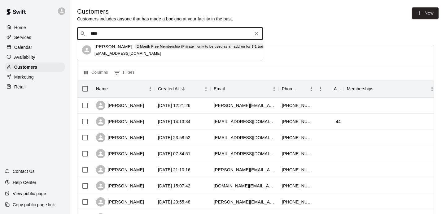
click at [138, 55] on div "[PERSON_NAME] 2 Month Free Membership (Private - only to be used as an add-on f…" at bounding box center [184, 49] width 179 height 13
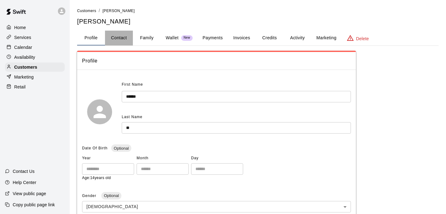
click at [128, 45] on button "Contact" at bounding box center [119, 38] width 28 height 15
select select "**"
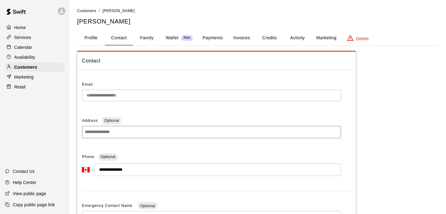
click at [34, 51] on div "Calendar" at bounding box center [35, 47] width 60 height 9
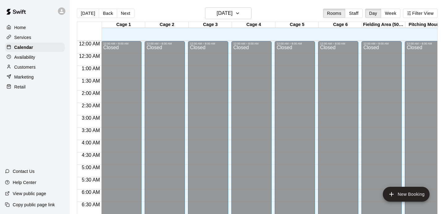
scroll to position [353, 0]
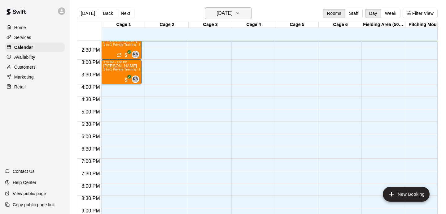
click at [223, 13] on h6 "[DATE]" at bounding box center [225, 13] width 16 height 9
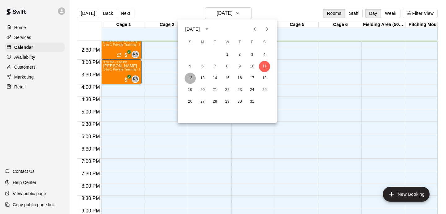
click at [194, 78] on button "12" at bounding box center [190, 78] width 11 height 11
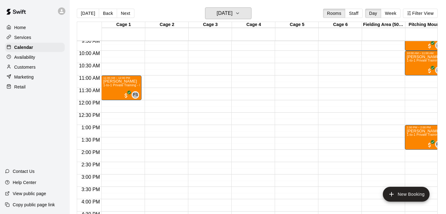
scroll to position [237, 0]
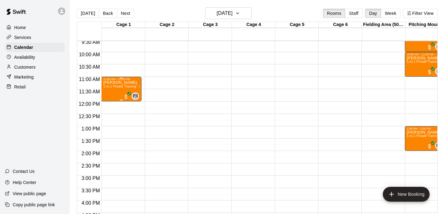
click at [130, 87] on span "1-to-1 Private Training - Hitting" at bounding box center [126, 86] width 46 height 3
click at [108, 118] on icon "delete" at bounding box center [109, 120] width 7 height 7
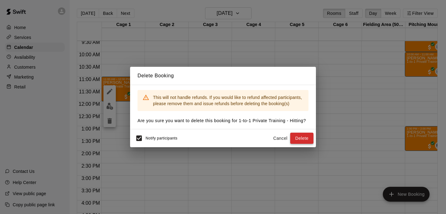
click at [302, 139] on button "Delete" at bounding box center [301, 138] width 23 height 11
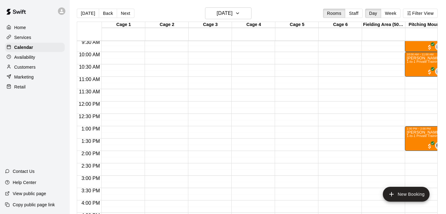
click at [27, 54] on p "Availability" at bounding box center [24, 57] width 21 height 6
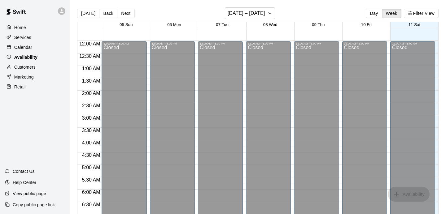
scroll to position [353, 0]
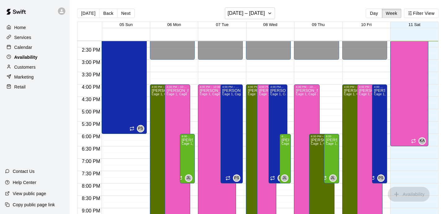
click at [26, 60] on p "Availability" at bounding box center [25, 57] width 23 height 6
click at [27, 67] on p "Customers" at bounding box center [24, 67] width 21 height 6
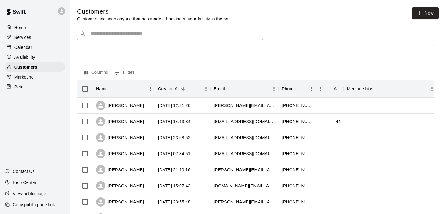
click at [142, 37] on div "​ ​" at bounding box center [170, 34] width 186 height 12
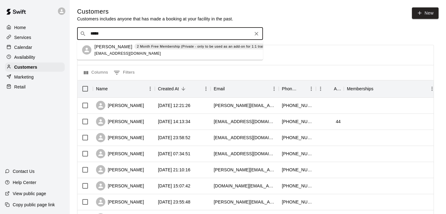
type input "******"
click at [122, 53] on span "[EMAIL_ADDRESS][DOMAIN_NAME]" at bounding box center [128, 53] width 67 height 4
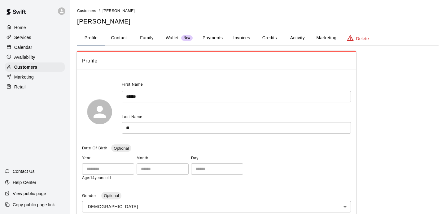
click at [322, 40] on button "Marketing" at bounding box center [327, 38] width 30 height 15
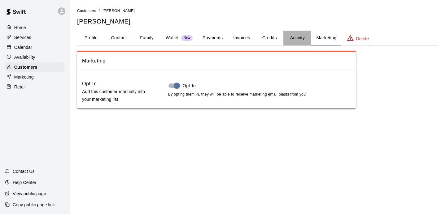
click at [299, 35] on button "Activity" at bounding box center [298, 38] width 28 height 15
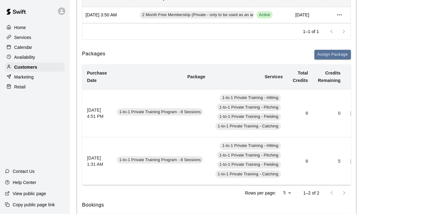
scroll to position [0, 68]
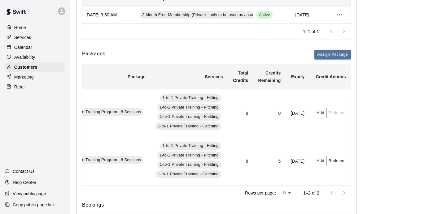
click at [325, 159] on button "Add" at bounding box center [321, 162] width 12 height 10
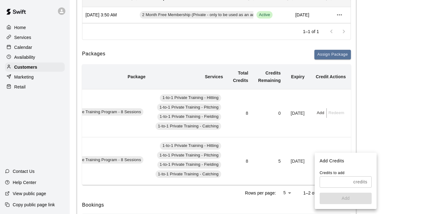
click at [323, 180] on input "text" at bounding box center [335, 182] width 31 height 11
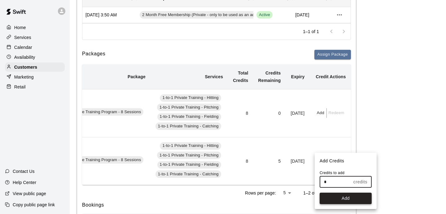
type input "*"
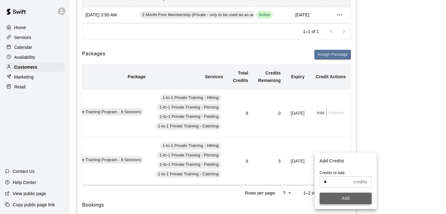
click at [352, 196] on button "Add" at bounding box center [346, 198] width 52 height 11
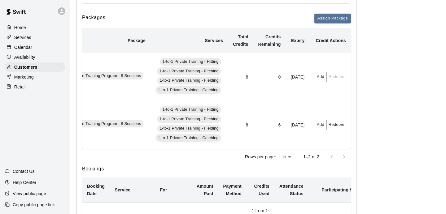
scroll to position [146, 0]
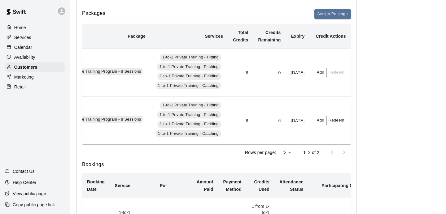
click at [22, 50] on p "Calendar" at bounding box center [23, 47] width 18 height 6
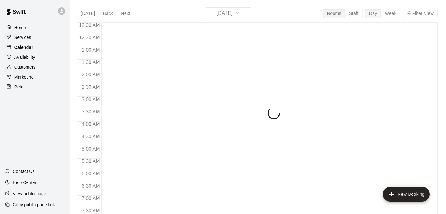
scroll to position [366, 0]
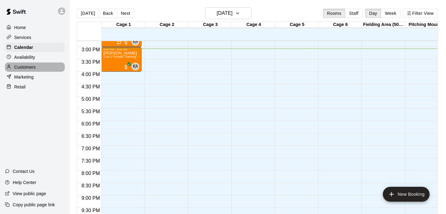
click at [28, 64] on p "Customers" at bounding box center [24, 67] width 21 height 6
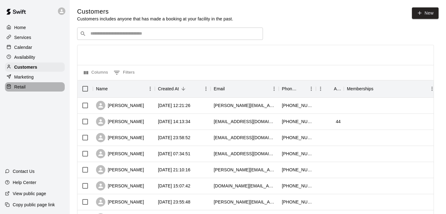
click at [22, 90] on p "Retail" at bounding box center [19, 87] width 11 height 6
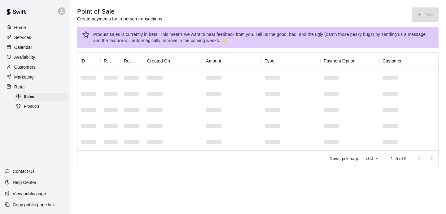
click at [26, 107] on span "Products" at bounding box center [32, 107] width 16 height 6
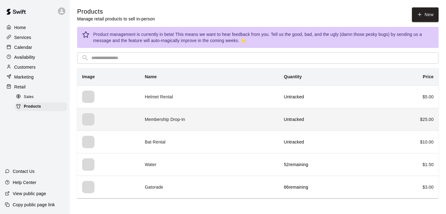
click at [251, 123] on td "Membership Drop-In" at bounding box center [209, 119] width 139 height 23
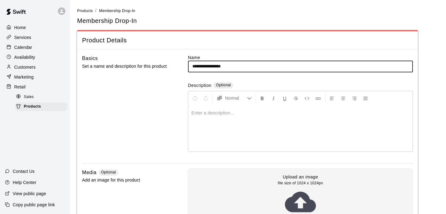
click at [20, 84] on p "Retail" at bounding box center [19, 87] width 11 height 6
